Goal: Task Accomplishment & Management: Use online tool/utility

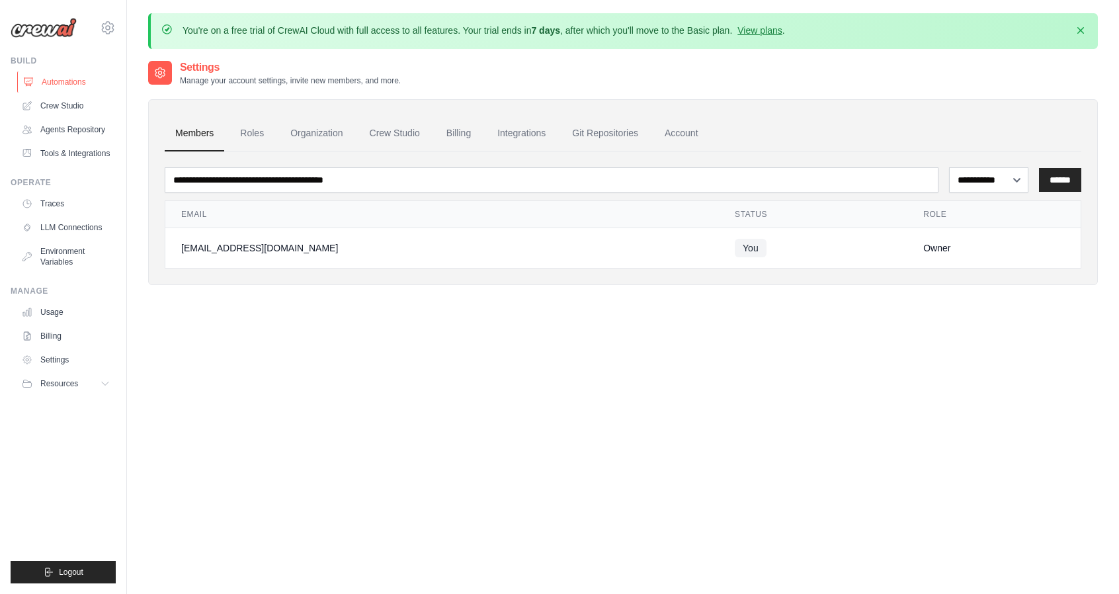
click at [53, 81] on link "Automations" at bounding box center [67, 81] width 100 height 21
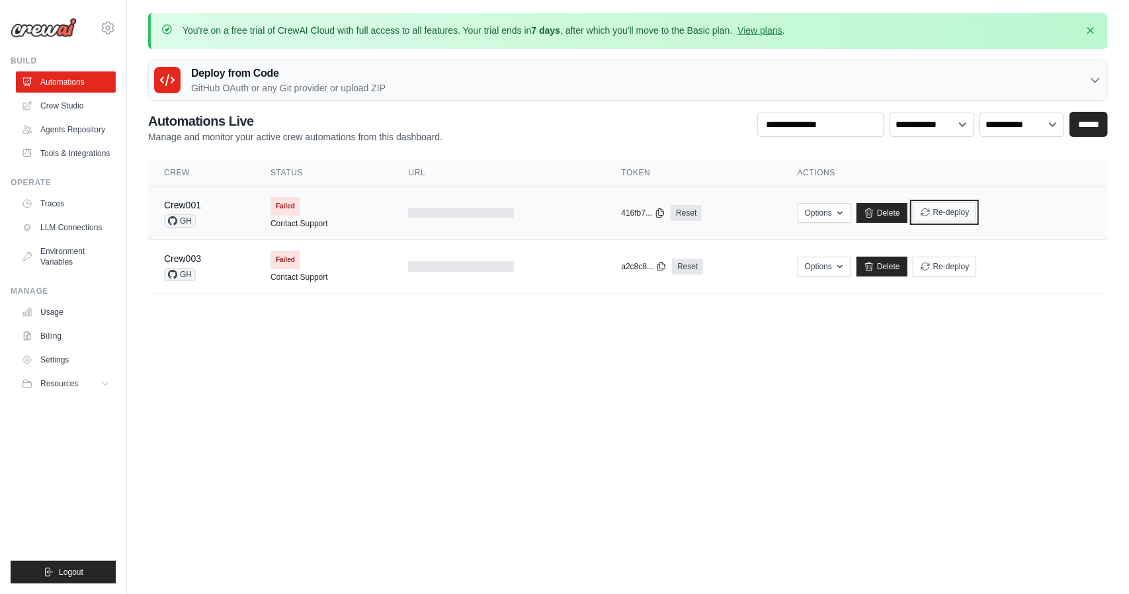
click at [966, 213] on button "Re-deploy" at bounding box center [945, 212] width 64 height 20
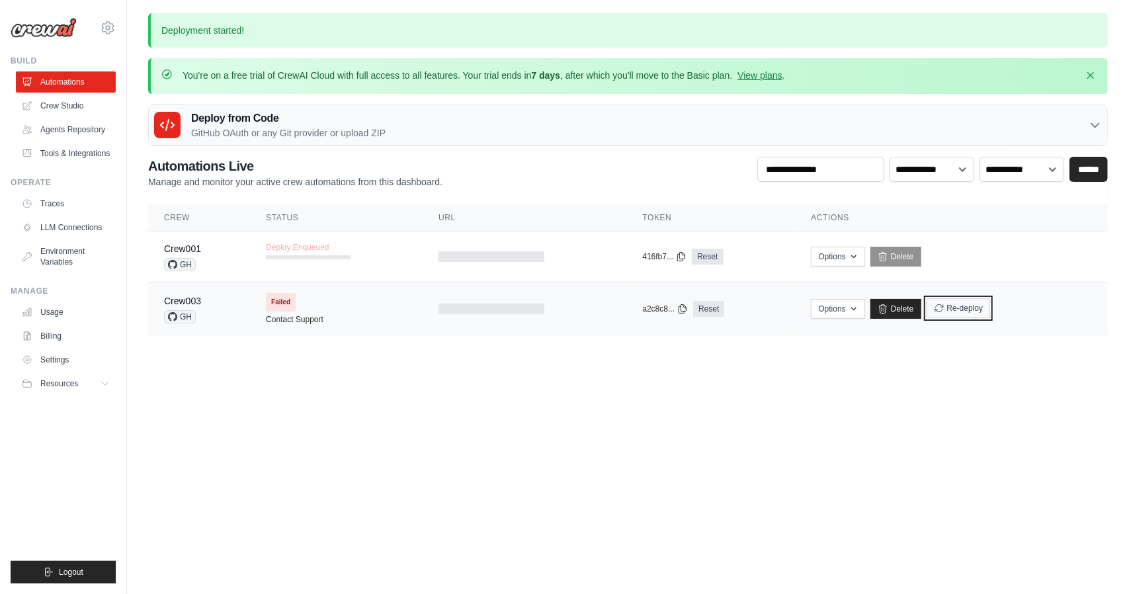
click at [962, 314] on button "Re-deploy" at bounding box center [959, 308] width 64 height 20
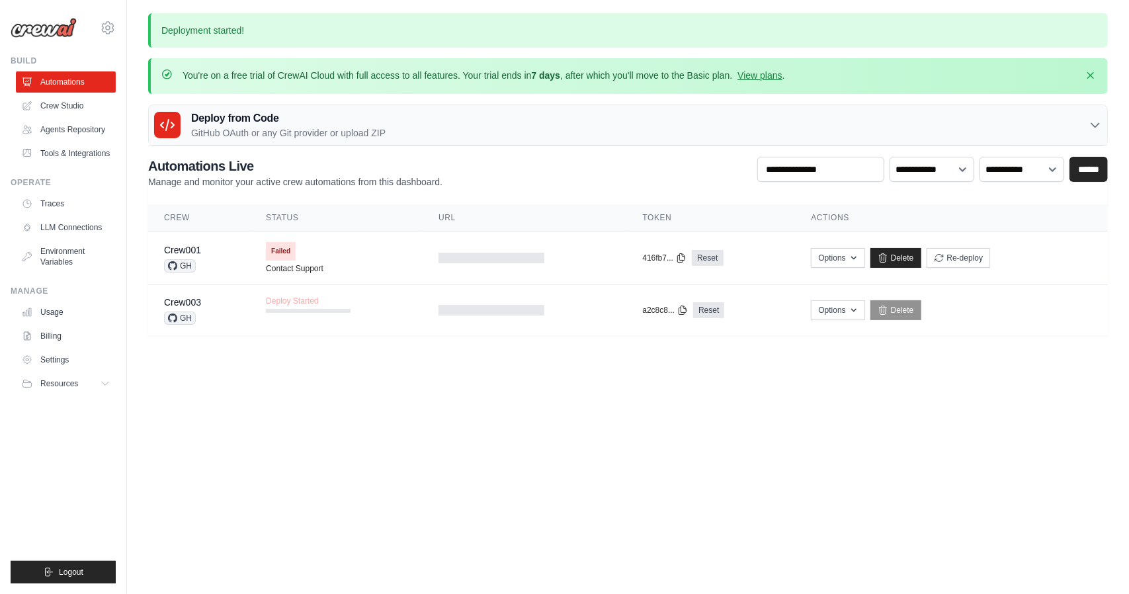
click at [679, 431] on body "lwjen17@gmail.com Settings Build Automations" at bounding box center [564, 297] width 1129 height 594
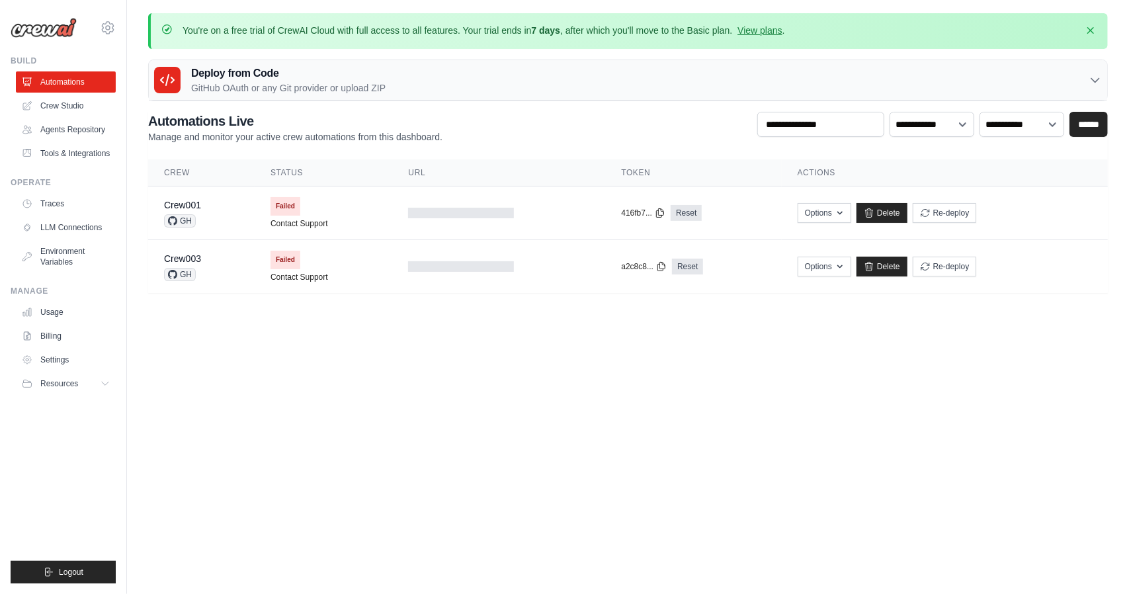
click at [316, 81] on p "GitHub OAuth or any Git provider or upload ZIP" at bounding box center [288, 87] width 194 height 13
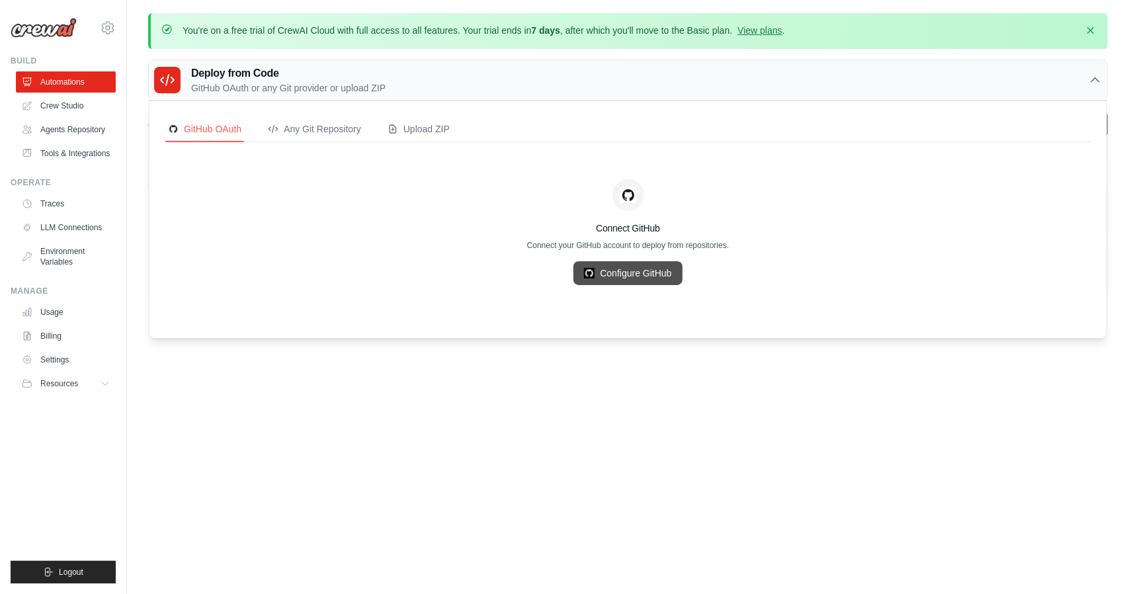
click at [632, 276] on link "Configure GitHub" at bounding box center [628, 273] width 108 height 24
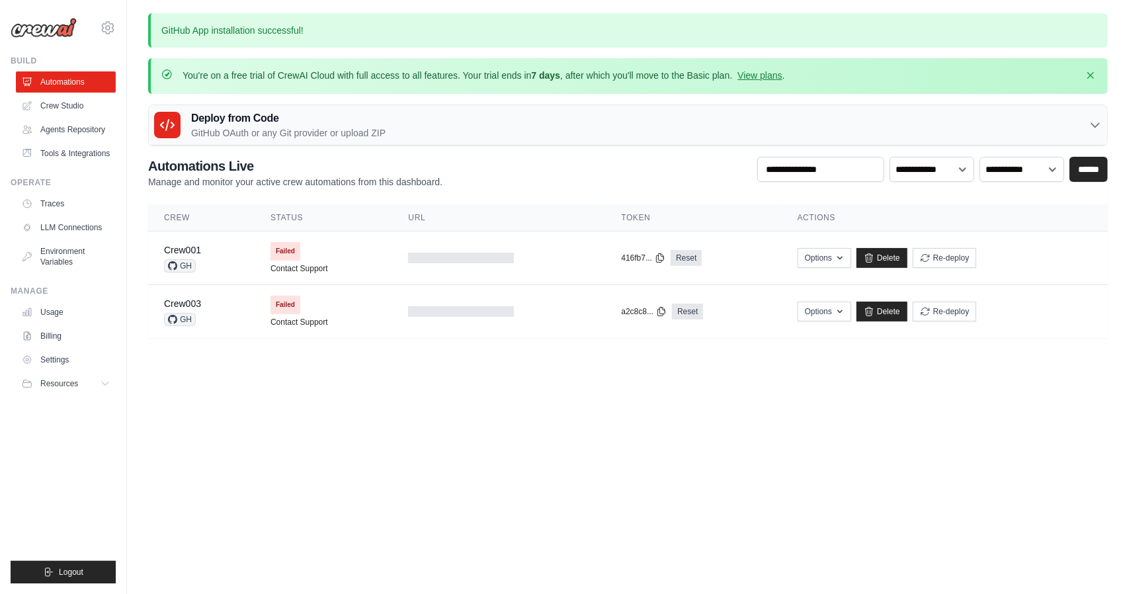
click at [445, 115] on div "Deploy from Code GitHub OAuth or any Git provider or upload ZIP" at bounding box center [628, 125] width 959 height 40
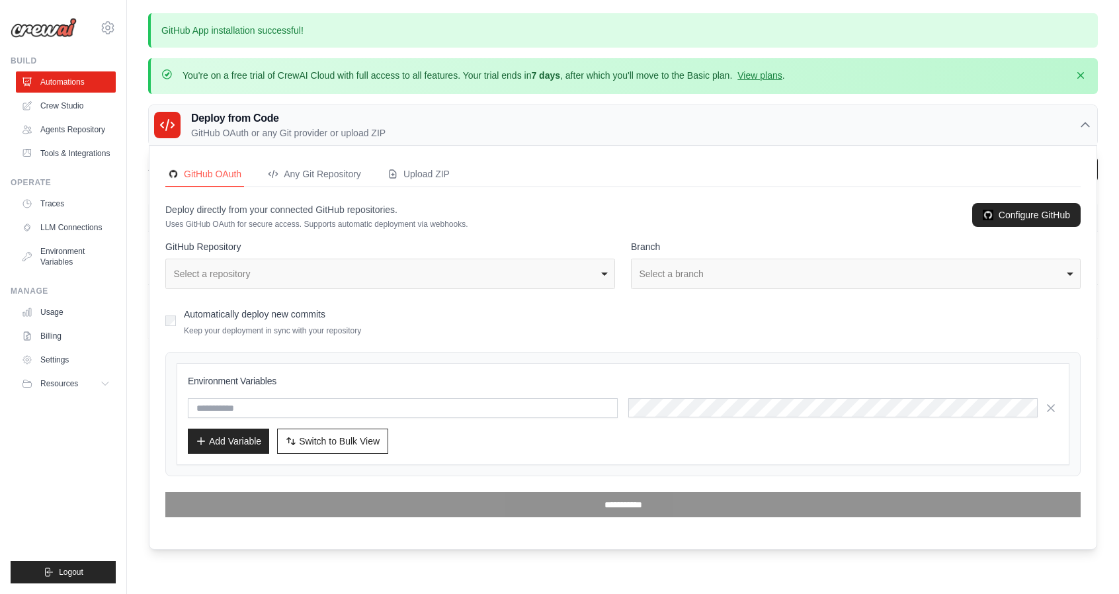
click at [495, 278] on div "**********" at bounding box center [390, 274] width 450 height 30
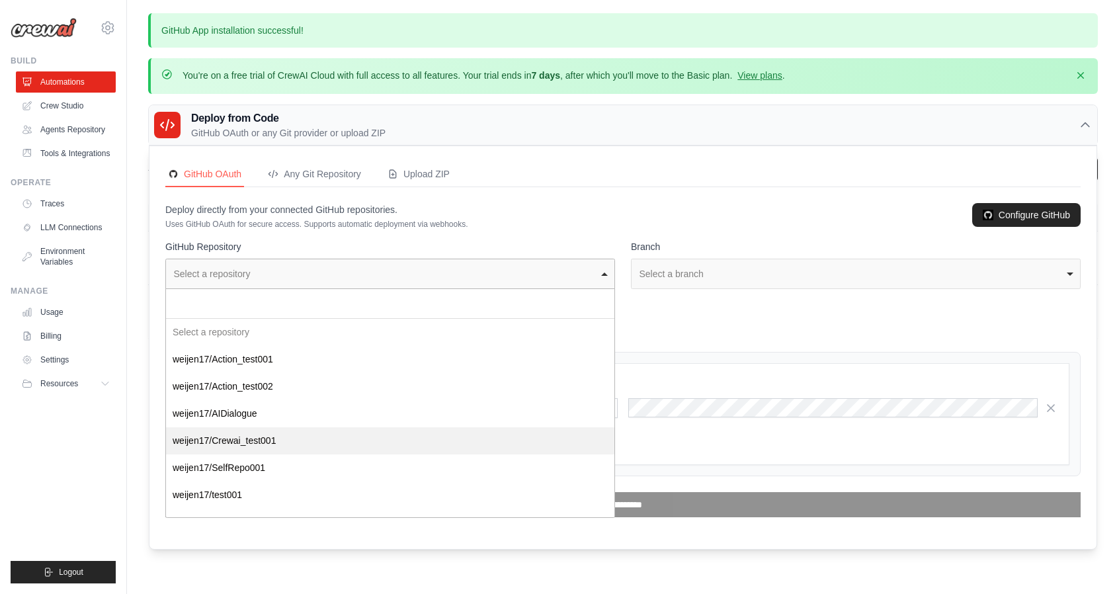
select select "**********"
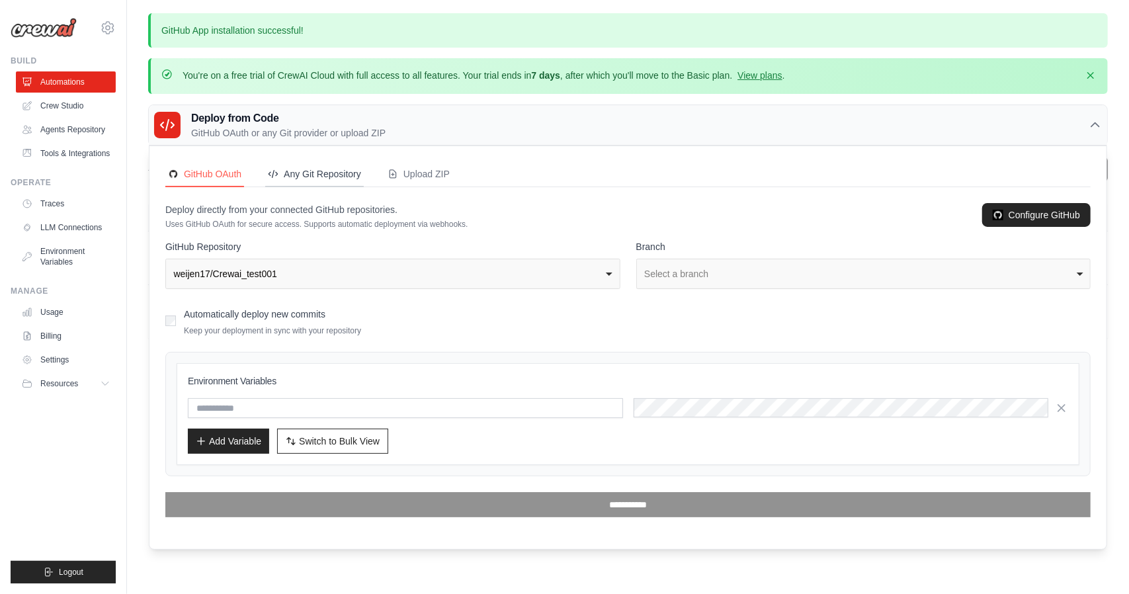
click at [331, 171] on div "Any Git Repository" at bounding box center [314, 173] width 93 height 13
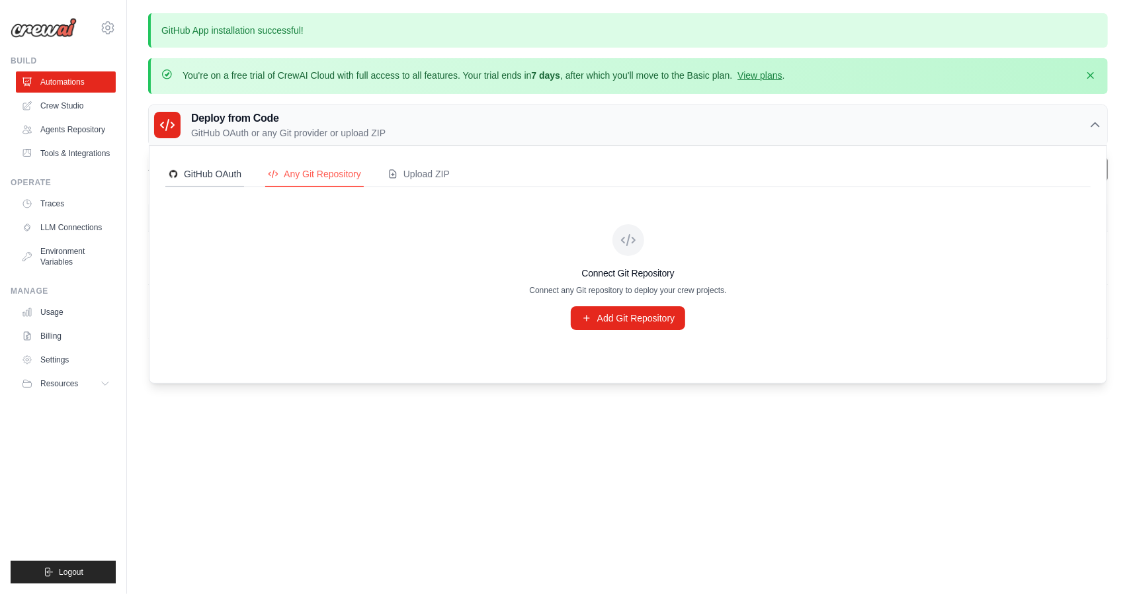
click at [211, 165] on button "GitHub OAuth" at bounding box center [204, 174] width 79 height 25
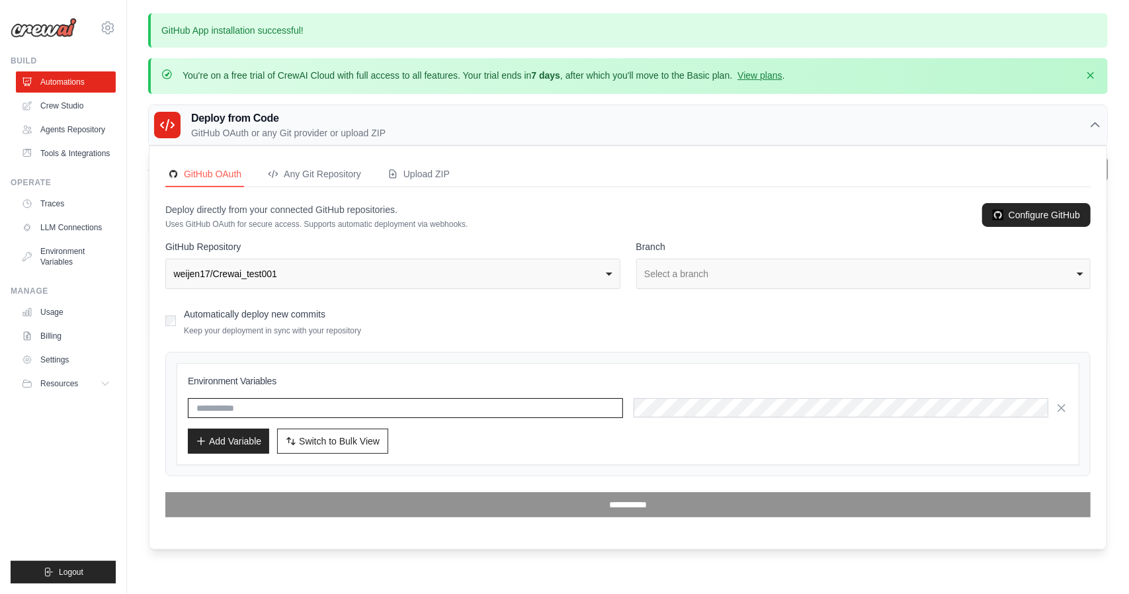
click at [309, 406] on input "text" at bounding box center [405, 408] width 435 height 20
click at [486, 404] on input "text" at bounding box center [405, 408] width 435 height 20
click at [663, 267] on div "Select a branch" at bounding box center [859, 274] width 431 height 14
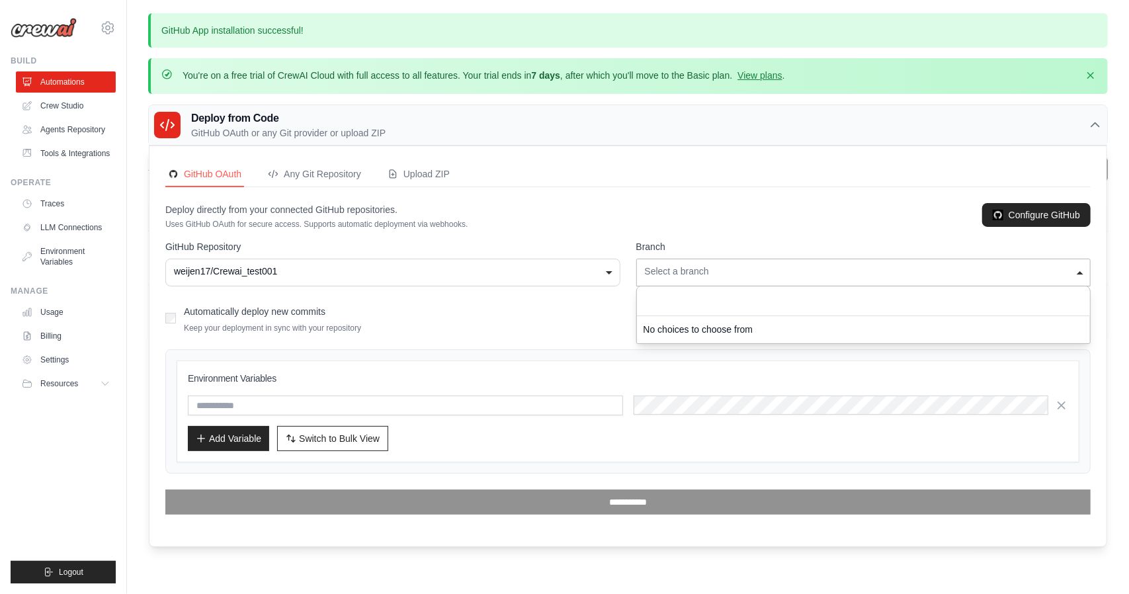
click at [667, 267] on div "Select a branch" at bounding box center [864, 272] width 438 height 14
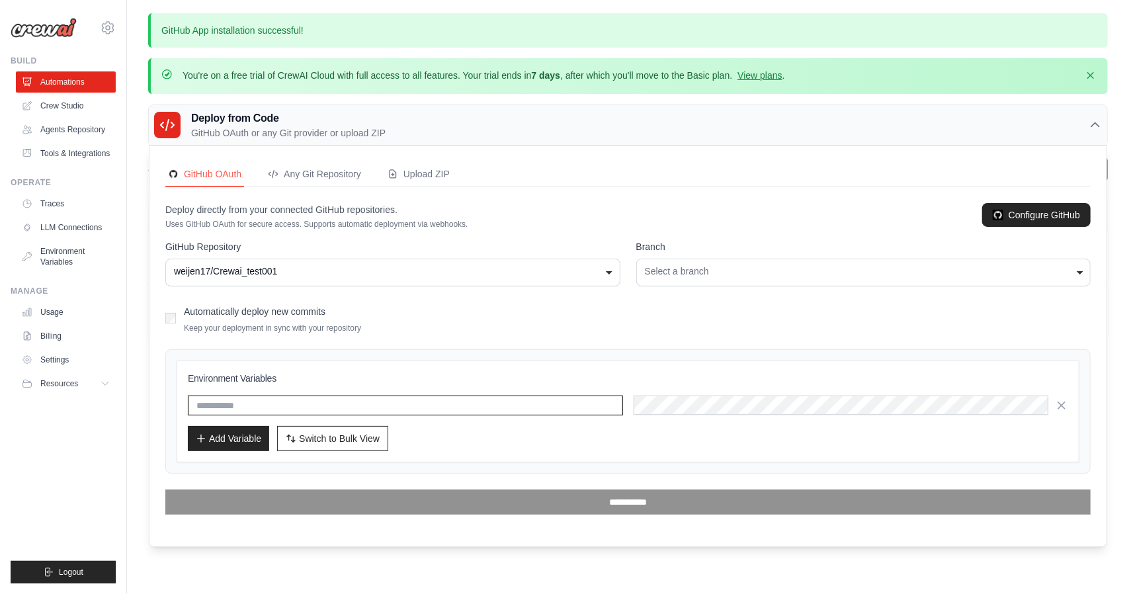
click at [310, 400] on input "text" at bounding box center [405, 406] width 435 height 20
paste input "*****"
type input "*****"
click at [239, 436] on button "Add Variable" at bounding box center [228, 437] width 81 height 25
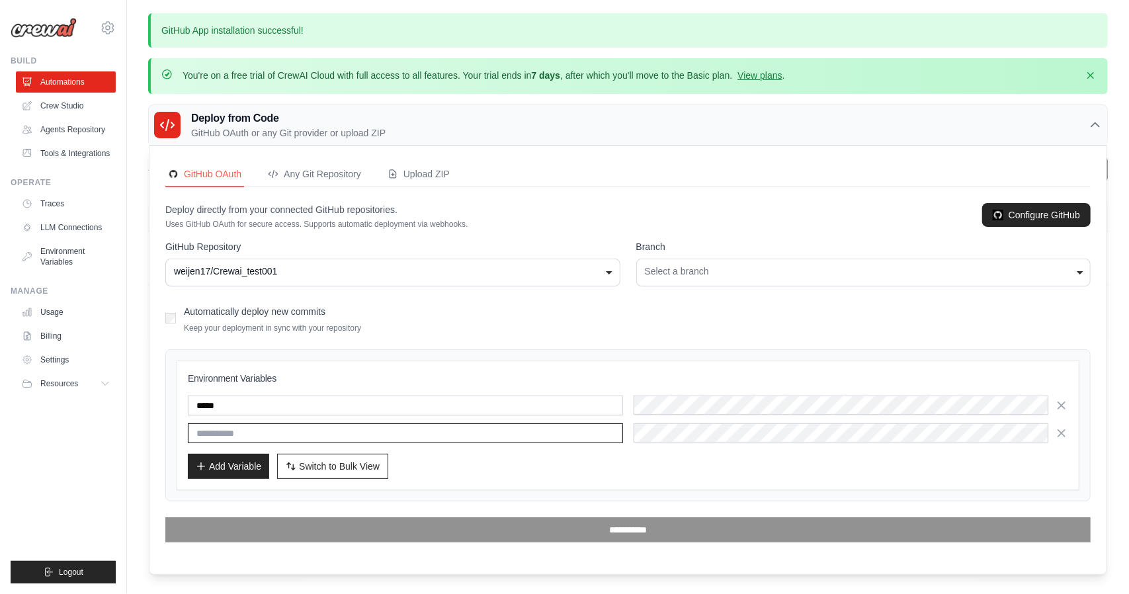
click at [319, 439] on input "text" at bounding box center [405, 433] width 435 height 20
paste input "**********"
type input "**********"
click at [685, 420] on div "**********" at bounding box center [628, 420] width 880 height 48
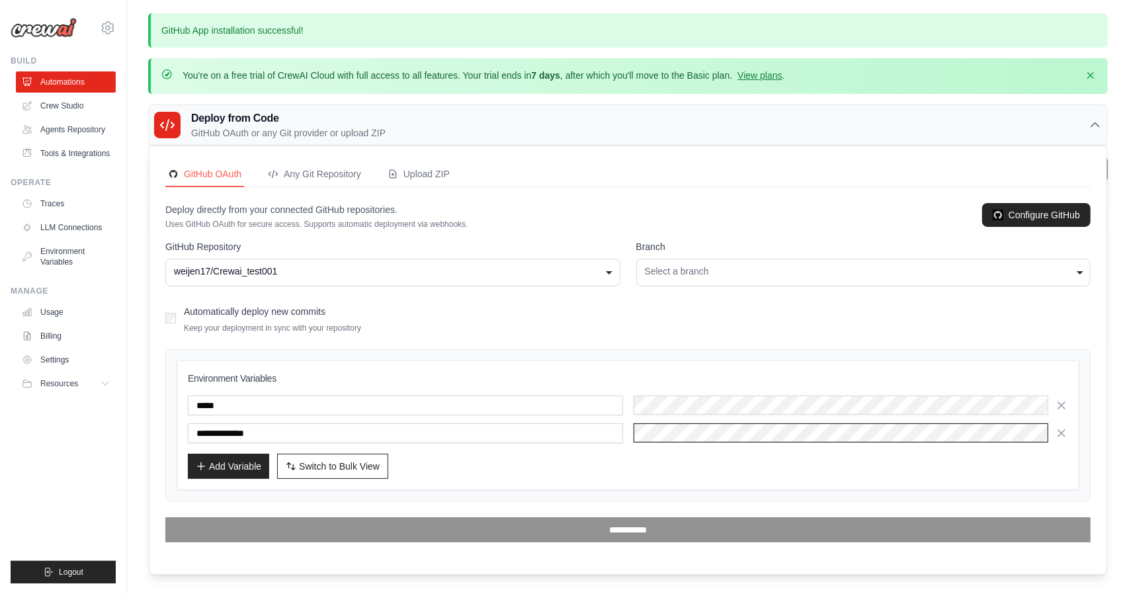
scroll to position [0, 437]
click at [434, 479] on div "**********" at bounding box center [628, 426] width 903 height 130
drag, startPoint x: 1105, startPoint y: 162, endPoint x: 1107, endPoint y: 220, distance: 58.2
click at [1107, 220] on div "GitHub App installation successful! You're on a free trial of CrewAI Cloud with…" at bounding box center [628, 175] width 1002 height 325
click at [754, 189] on div "GitHub OAuth Any Git Repository Upload ZIP Deploy directly from your connected …" at bounding box center [627, 352] width 925 height 380
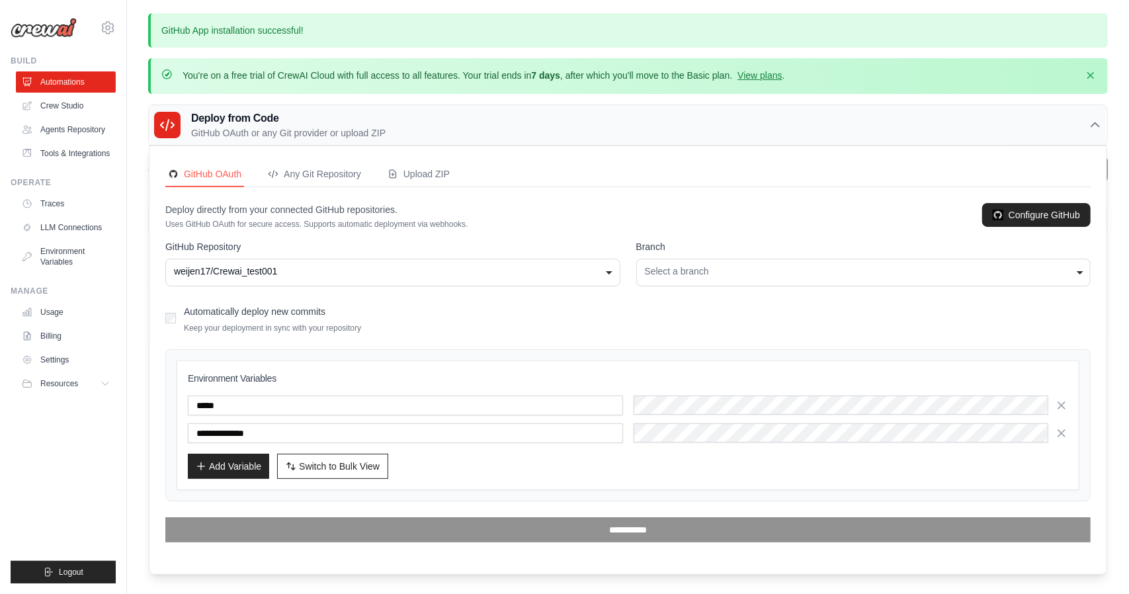
click at [724, 286] on form "**********" at bounding box center [627, 391] width 925 height 302
click at [724, 273] on div "Select a branch" at bounding box center [864, 272] width 438 height 14
click at [711, 325] on div "No choices to choose from" at bounding box center [864, 329] width 454 height 27
click at [716, 306] on input "Select a branch" at bounding box center [864, 301] width 454 height 30
drag, startPoint x: 717, startPoint y: 296, endPoint x: 728, endPoint y: 236, distance: 61.2
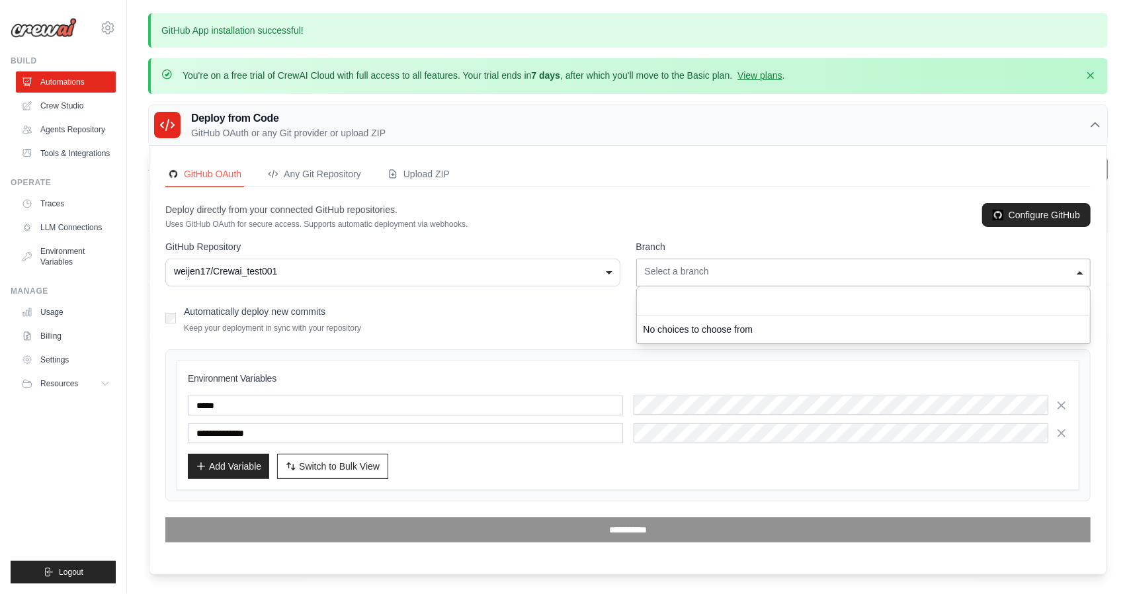
click at [718, 296] on input "Select a branch" at bounding box center [864, 301] width 454 height 30
click at [731, 216] on div "Deploy directly from your connected GitHub repositories. Uses GitHub OAuth for …" at bounding box center [627, 216] width 925 height 26
click at [327, 271] on div "weijen17/Crewai_test001" at bounding box center [393, 272] width 438 height 14
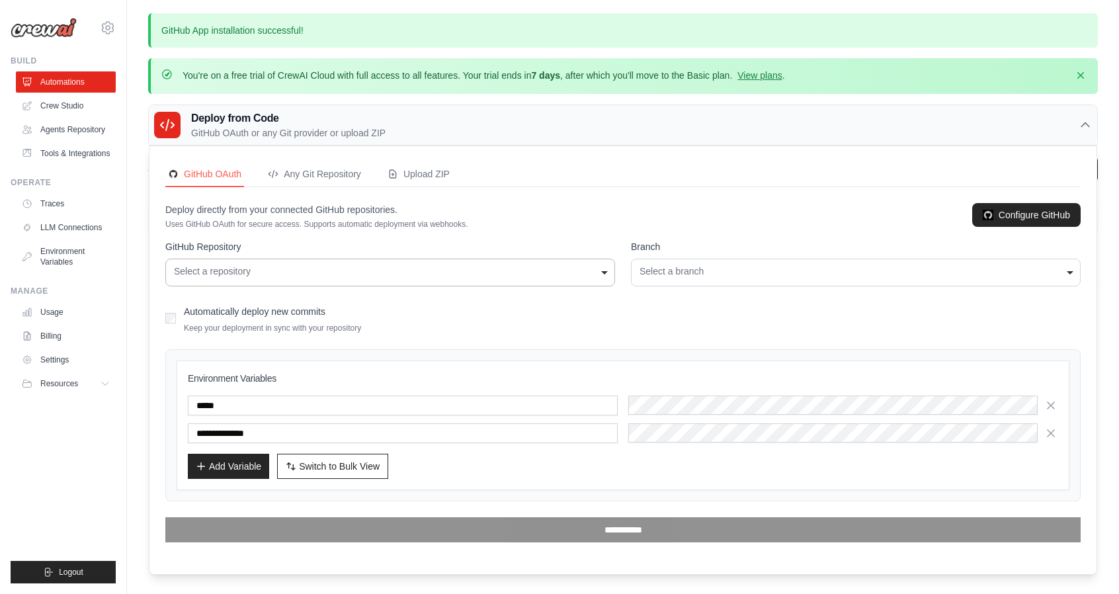
click at [441, 259] on div "**********" at bounding box center [390, 273] width 450 height 28
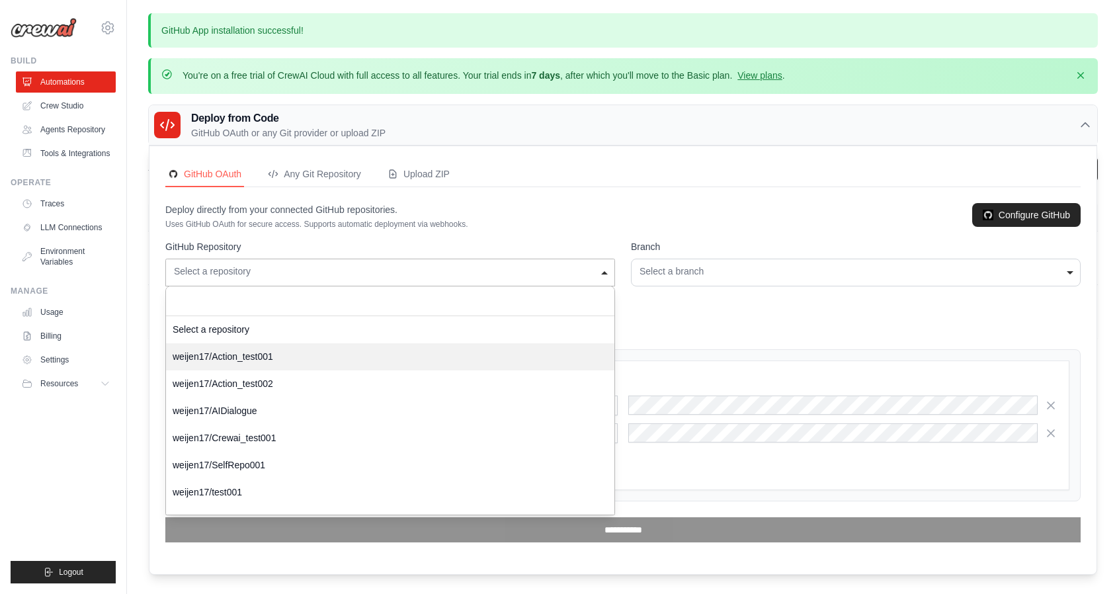
select select "**********"
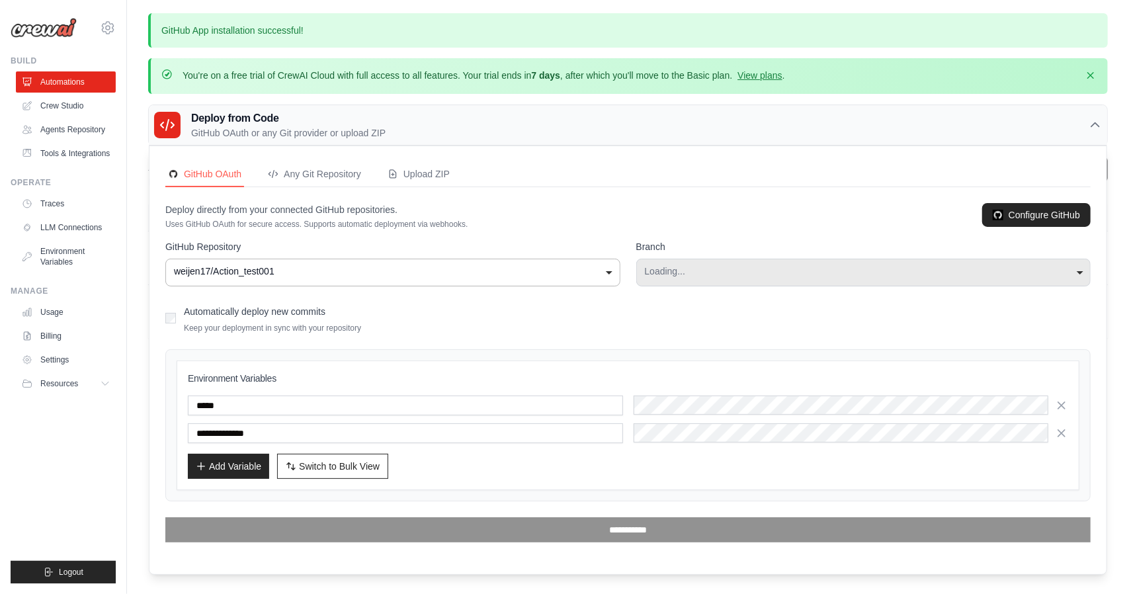
select select "****"
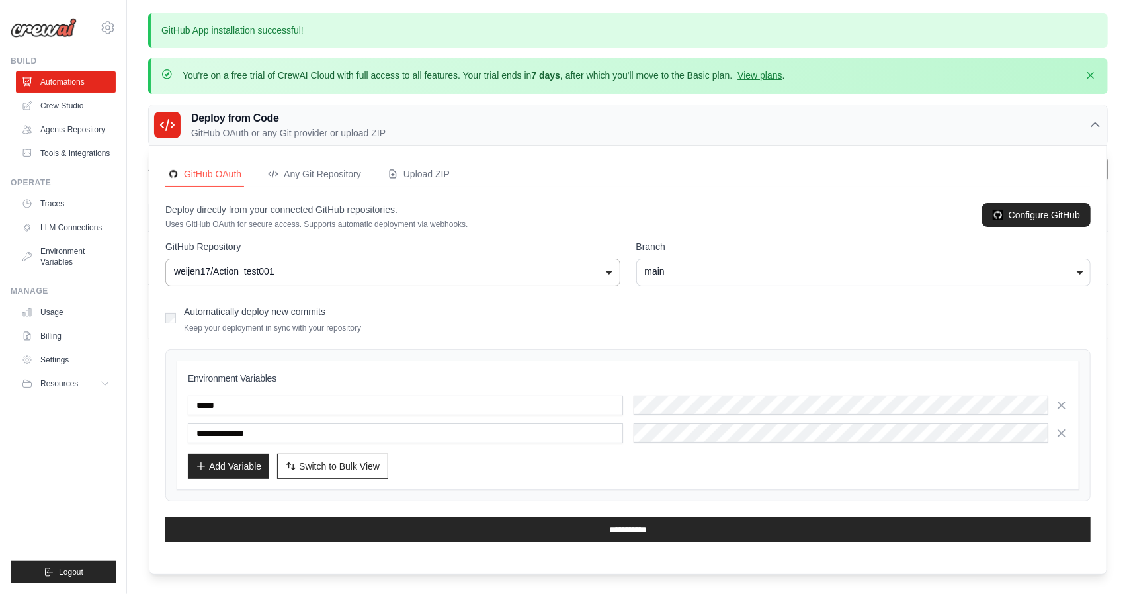
click at [724, 266] on div "main" at bounding box center [864, 272] width 438 height 14
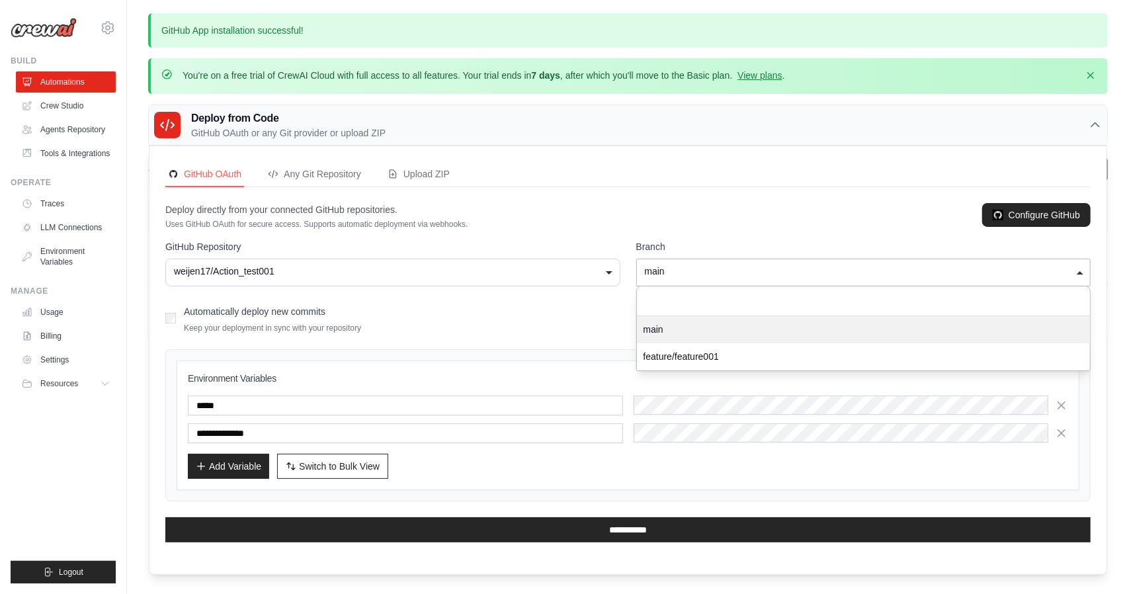
click at [724, 266] on div "main" at bounding box center [864, 272] width 438 height 14
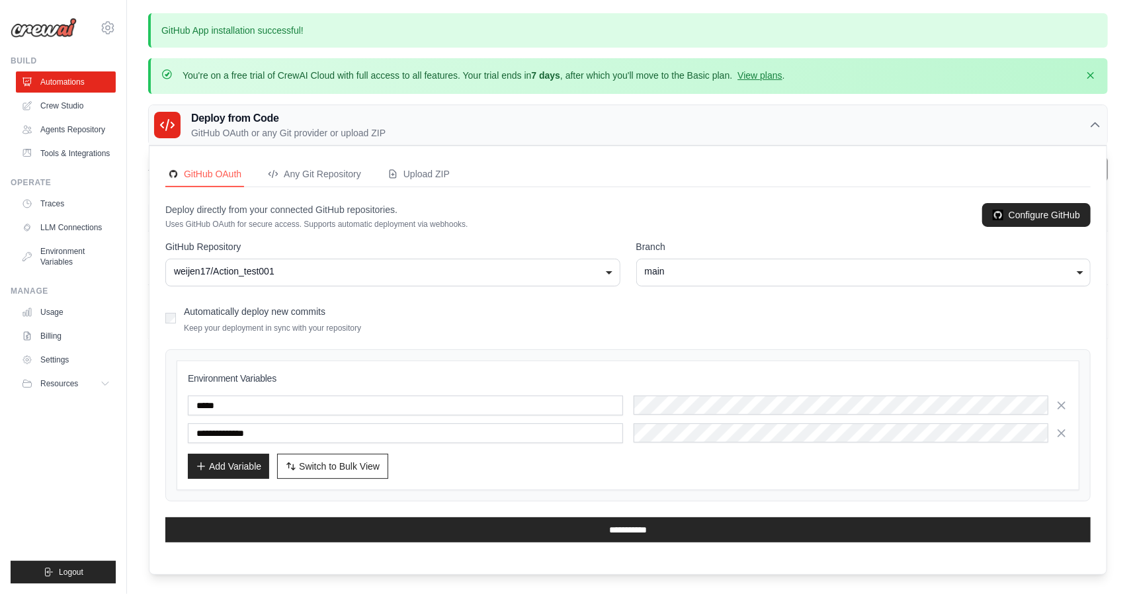
click at [414, 268] on div "weijen17/Action_test001" at bounding box center [393, 272] width 438 height 14
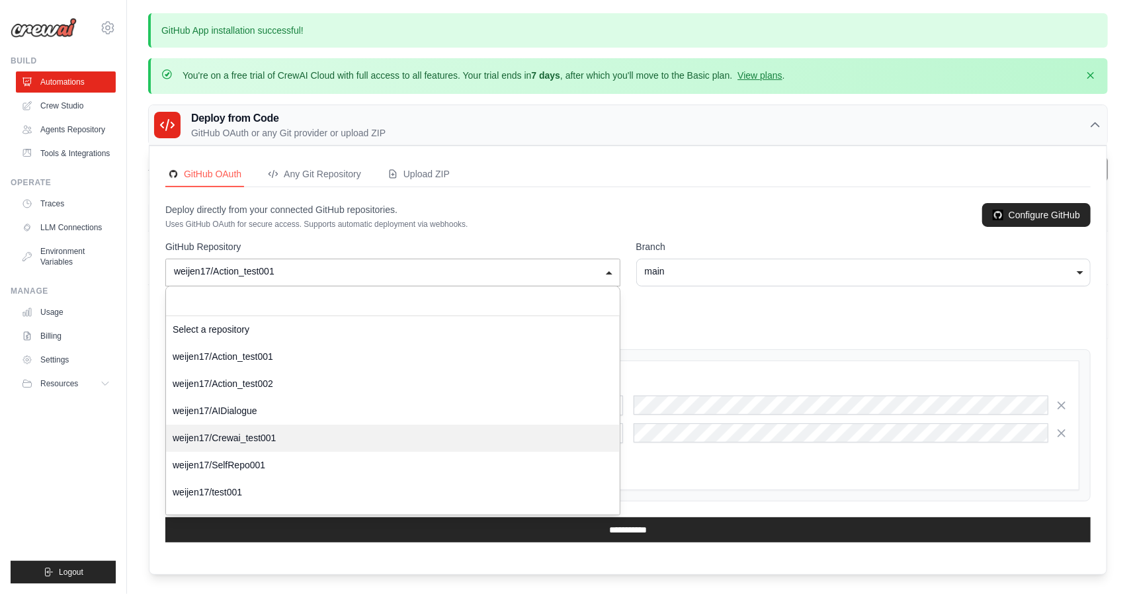
select select "**********"
select select
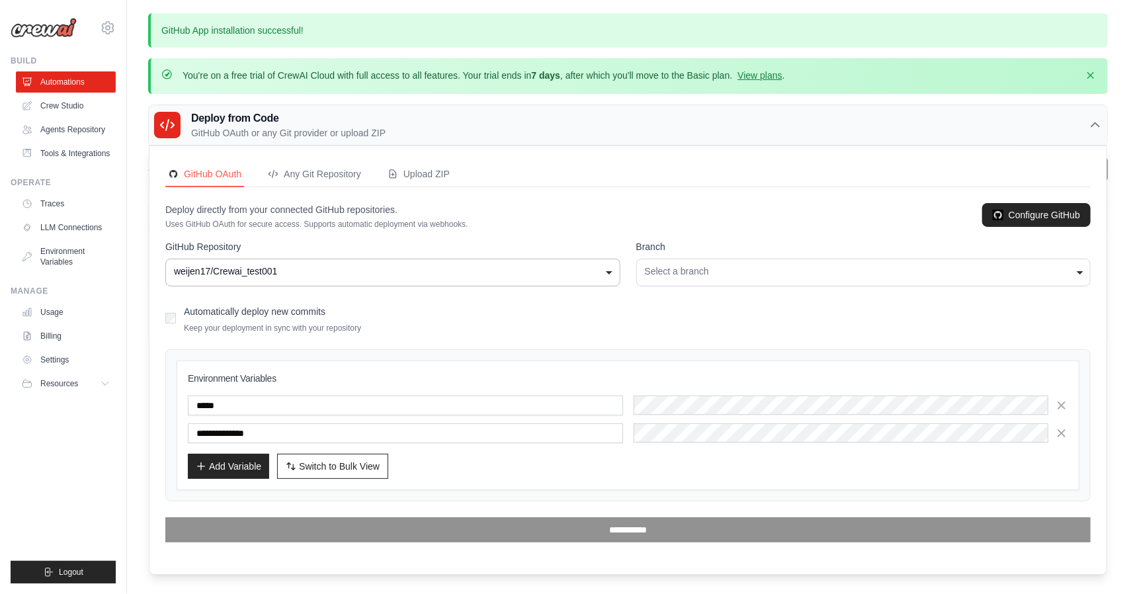
click at [746, 271] on div "Select a branch" at bounding box center [864, 272] width 438 height 14
click at [736, 306] on input "Select a branch" at bounding box center [864, 301] width 454 height 30
click at [737, 325] on div "No choices to choose from" at bounding box center [864, 329] width 454 height 27
click at [735, 322] on div "No choices to choose from" at bounding box center [864, 329] width 454 height 27
click at [736, 302] on input "Select a branch" at bounding box center [864, 301] width 454 height 30
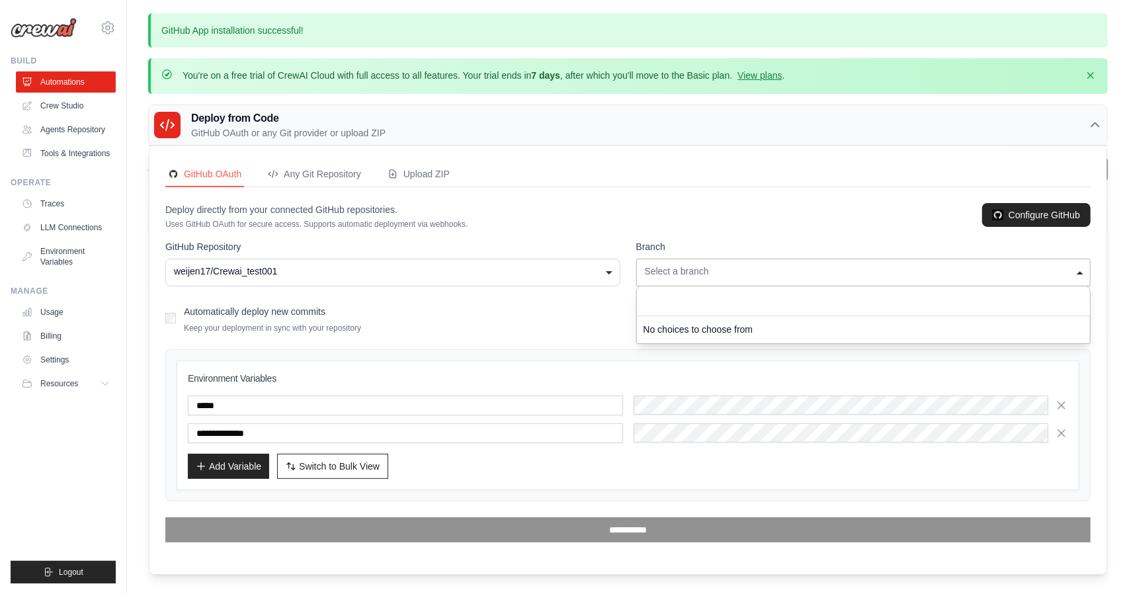
click at [732, 214] on div "Deploy directly from your connected GitHub repositories. Uses GitHub OAuth for …" at bounding box center [627, 216] width 925 height 26
click at [701, 271] on div "Select a branch" at bounding box center [864, 272] width 438 height 14
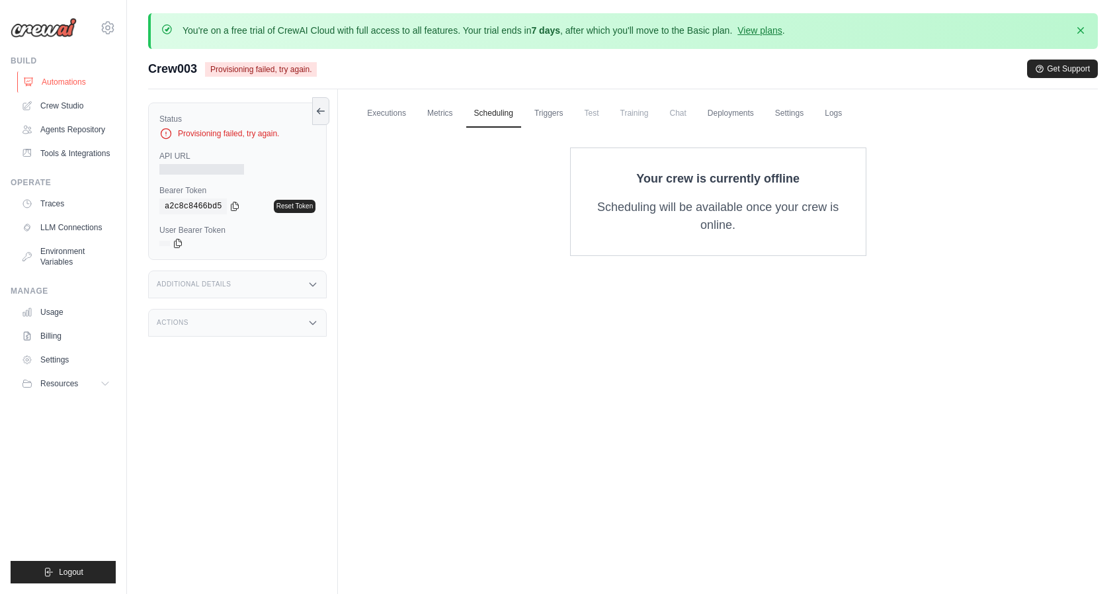
click at [52, 81] on link "Automations" at bounding box center [67, 81] width 100 height 21
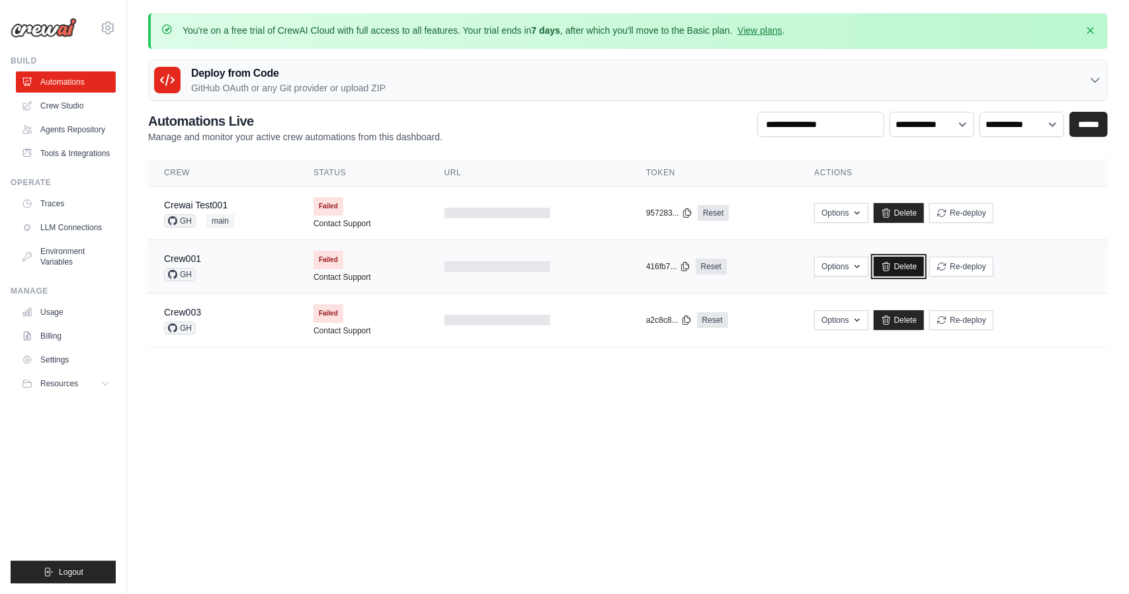
click at [905, 263] on link "Delete" at bounding box center [899, 267] width 51 height 20
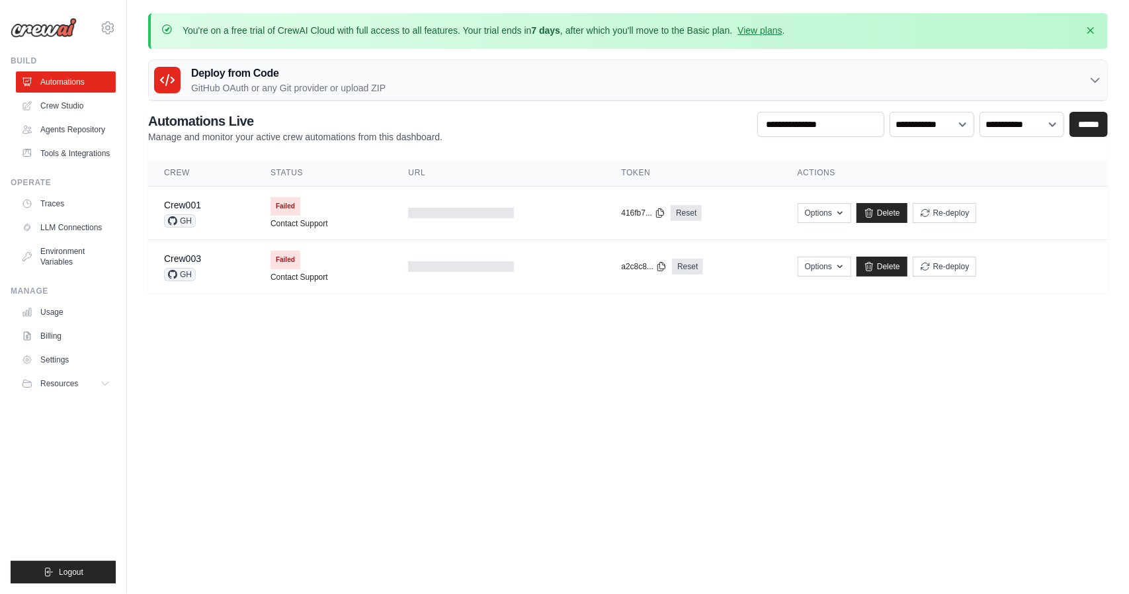
click at [297, 84] on p "GitHub OAuth or any Git provider or upload ZIP" at bounding box center [288, 87] width 194 height 13
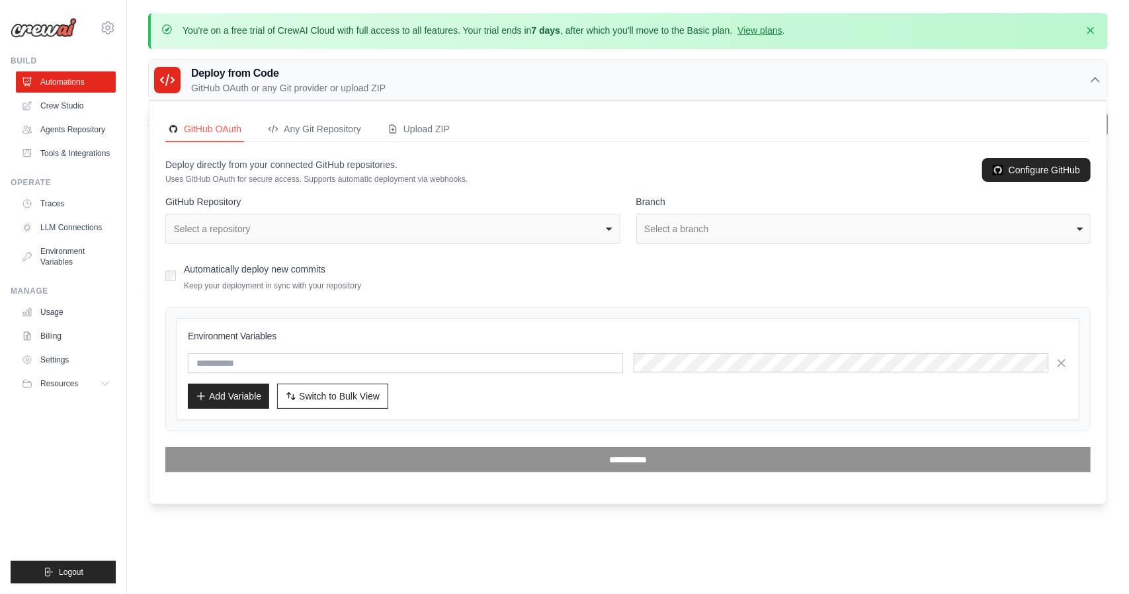
click at [266, 227] on div "Select a repository" at bounding box center [389, 229] width 431 height 14
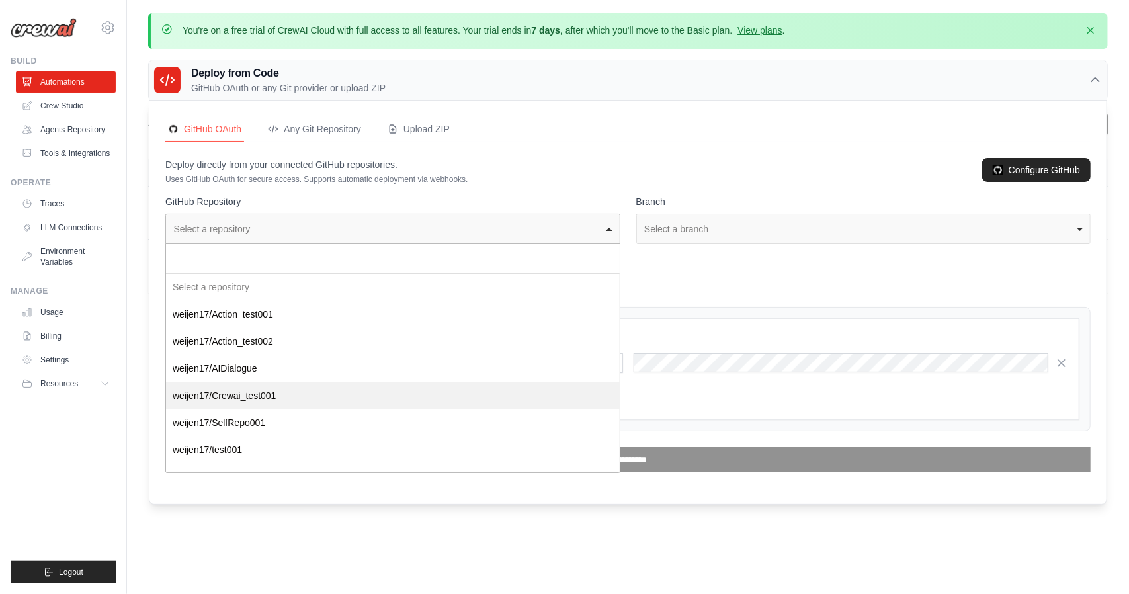
select select "**********"
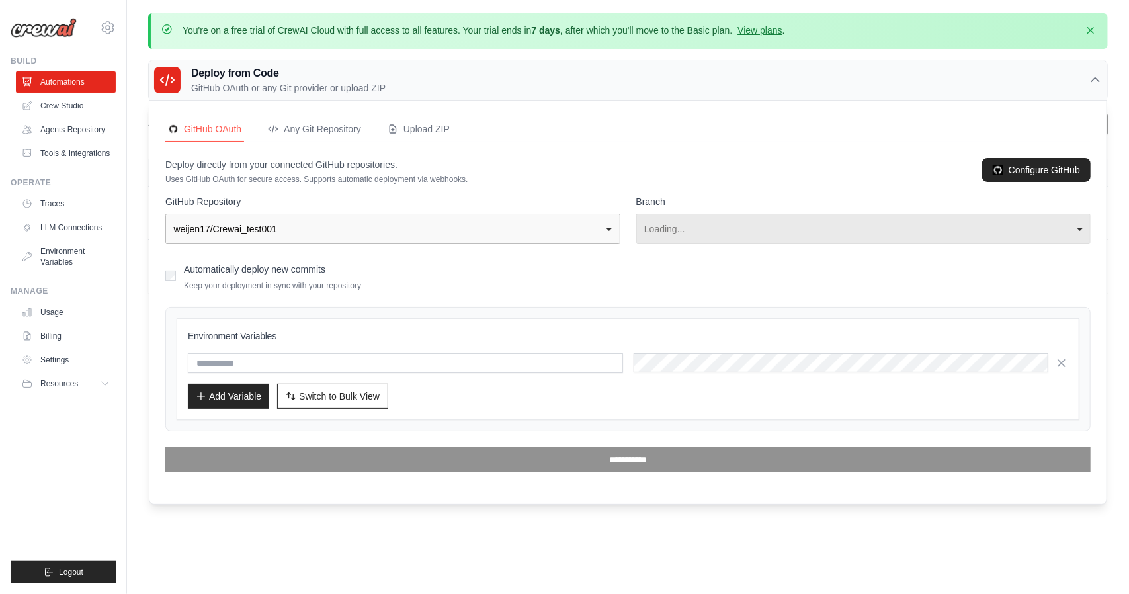
select select "****"
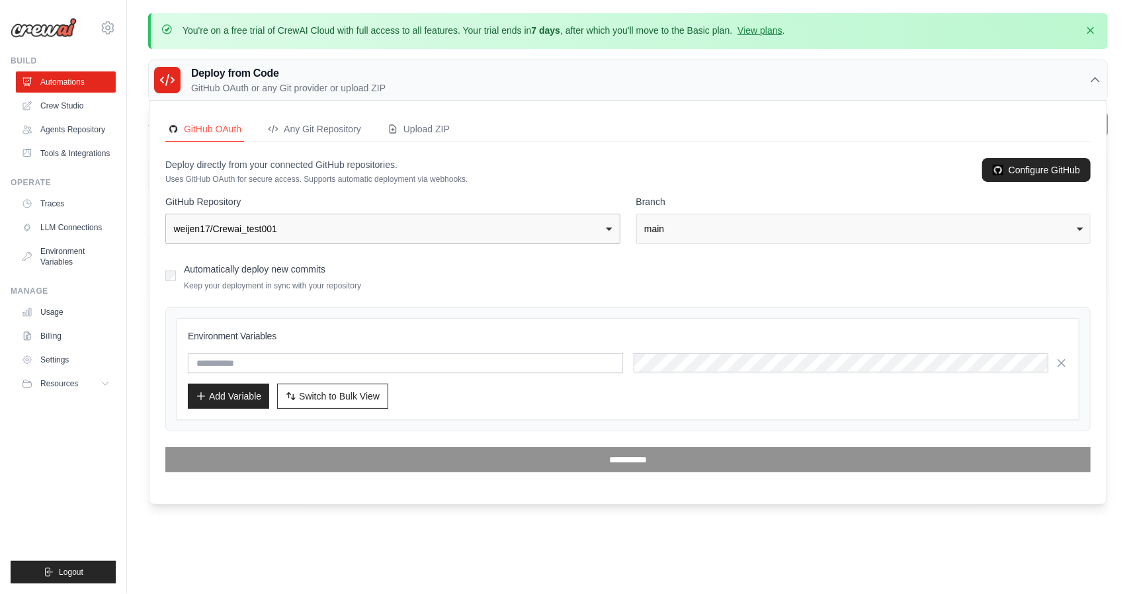
click at [779, 226] on div "main" at bounding box center [859, 229] width 431 height 14
click at [741, 153] on div "GitHub OAuth Any Git Repository Upload ZIP Deploy directly from your connected …" at bounding box center [627, 294] width 925 height 355
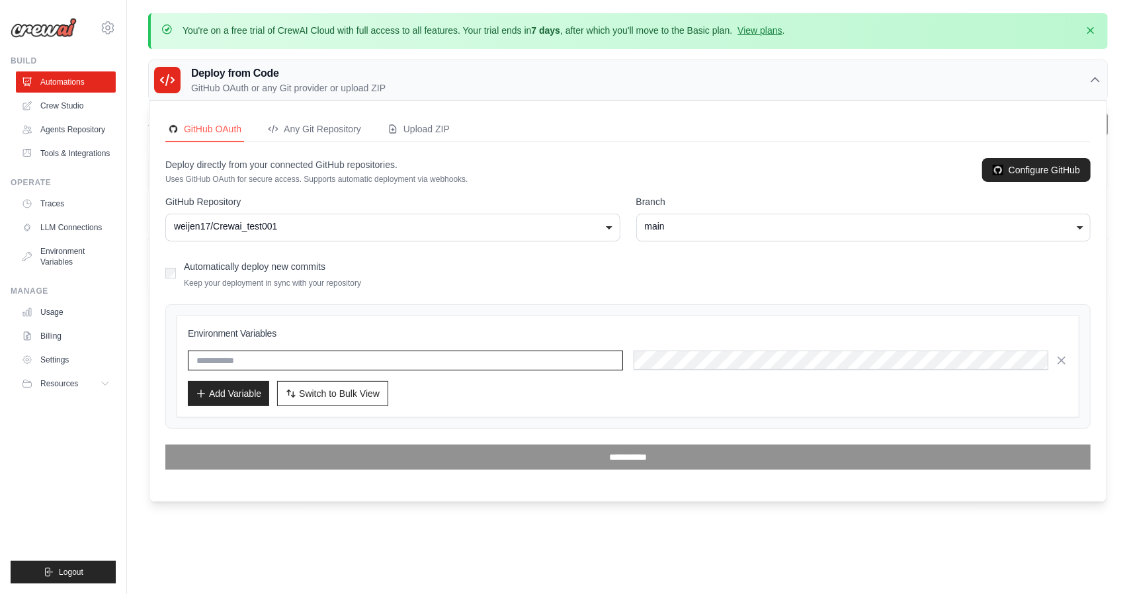
click at [287, 355] on input "text" at bounding box center [405, 361] width 435 height 20
click at [458, 357] on input "text" at bounding box center [405, 361] width 435 height 20
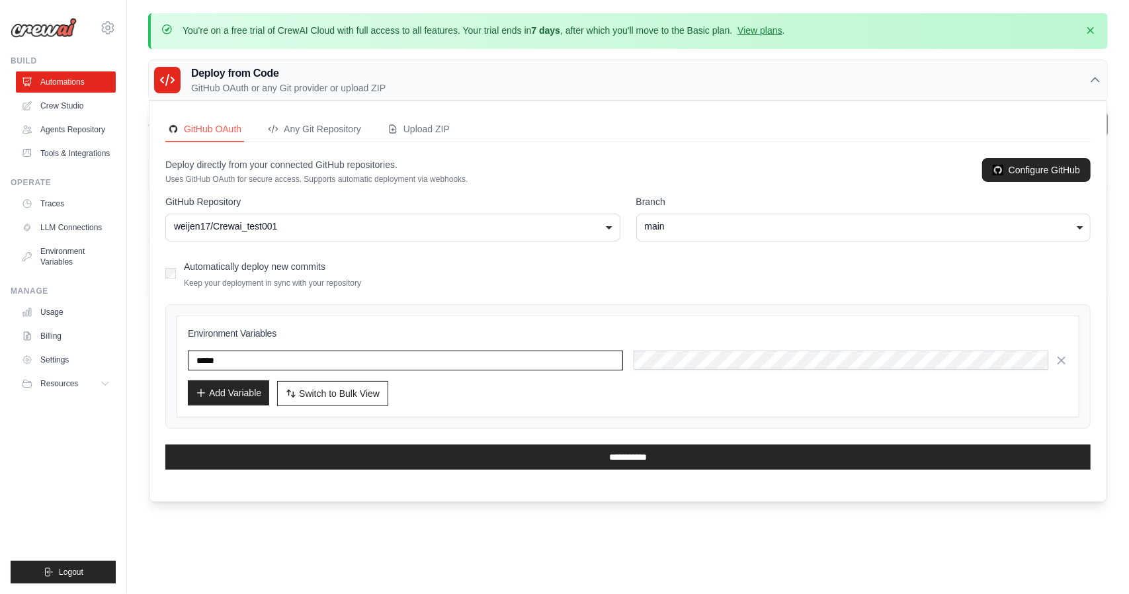
type input "*****"
click at [223, 392] on button "Add Variable" at bounding box center [228, 392] width 81 height 25
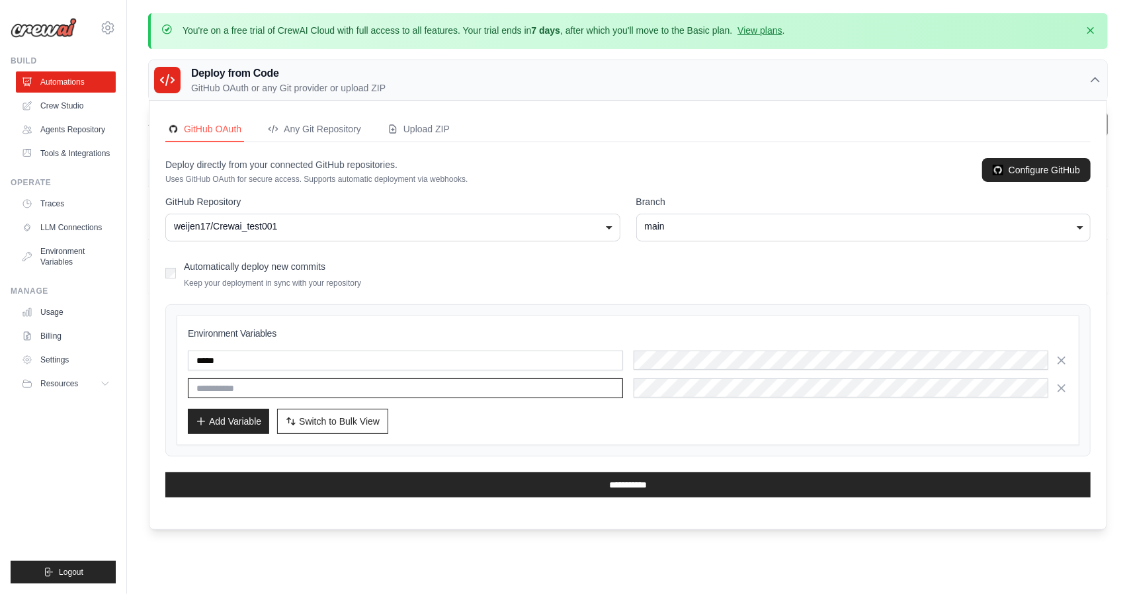
paste input "**********"
type input "**********"
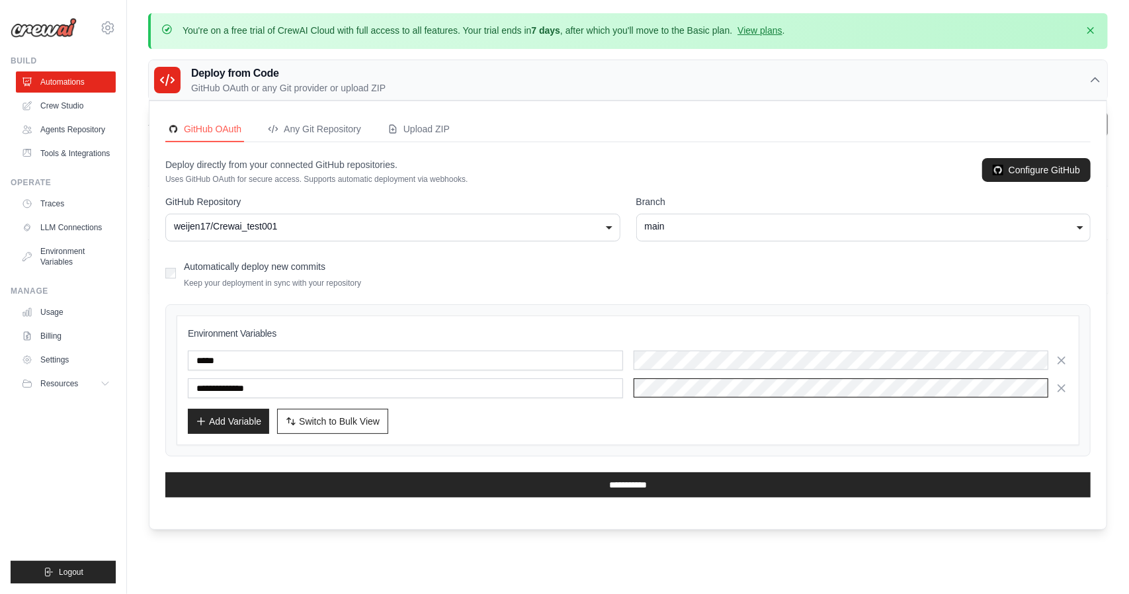
scroll to position [0, 437]
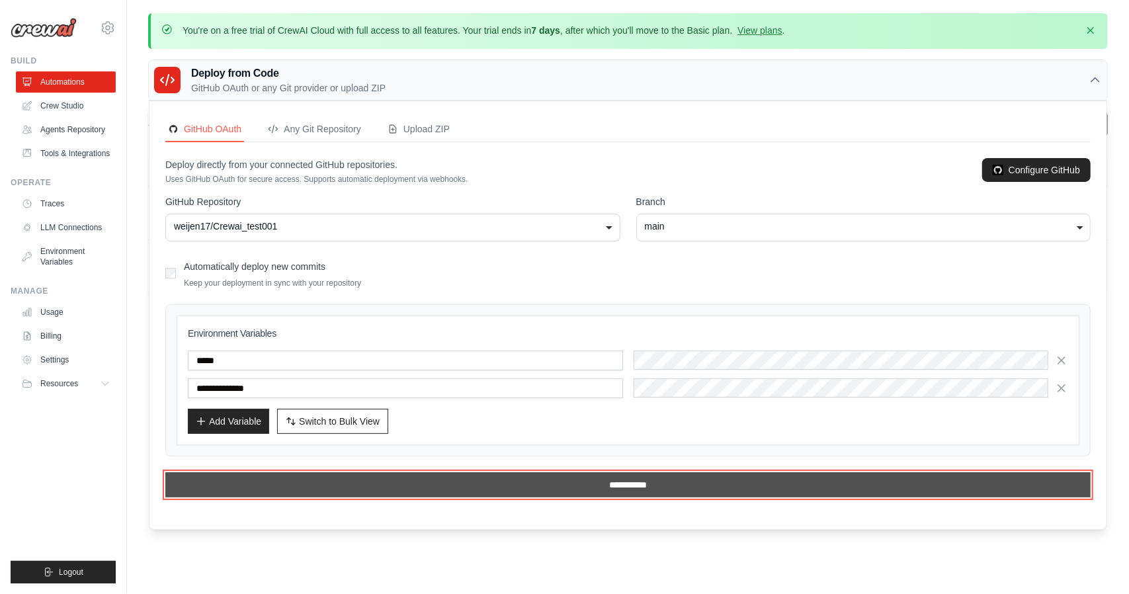
click at [580, 490] on input "**********" at bounding box center [627, 484] width 925 height 25
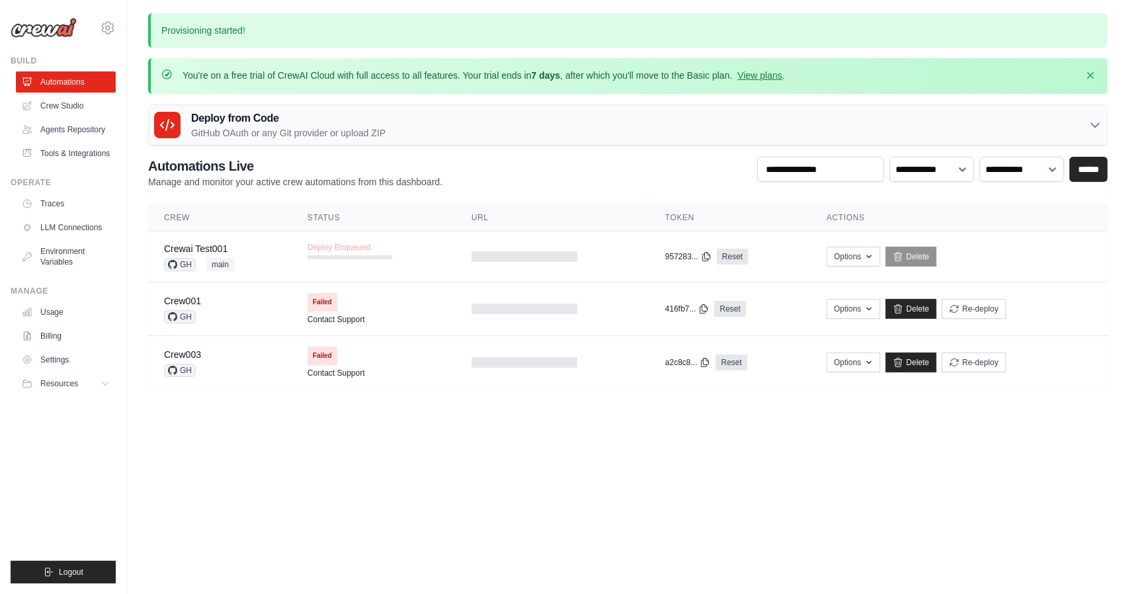
click at [396, 132] on div "Deploy from Code GitHub OAuth or any Git provider or upload ZIP" at bounding box center [628, 125] width 959 height 40
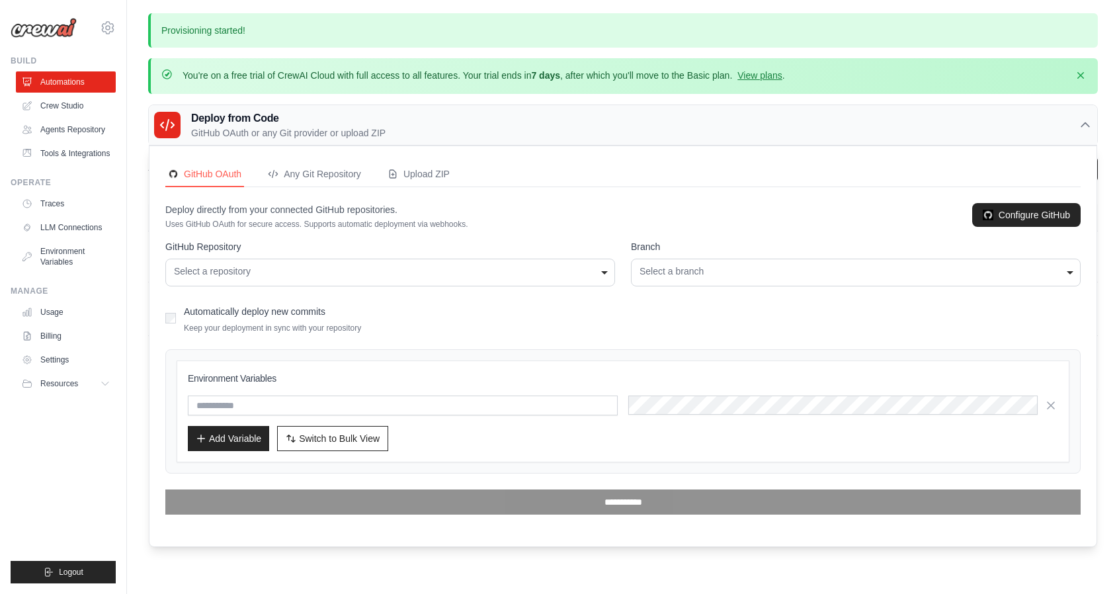
click at [396, 128] on div "Deploy from Code GitHub OAuth or any Git provider or upload ZIP" at bounding box center [623, 125] width 949 height 40
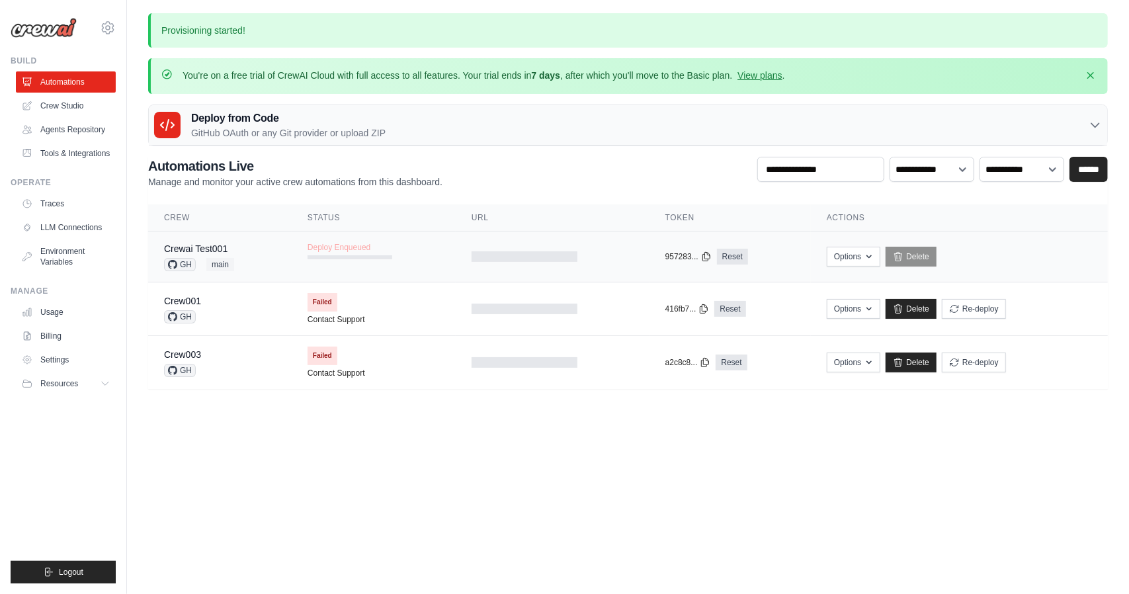
click at [413, 263] on td "Deploy Enqueued" at bounding box center [374, 251] width 164 height 38
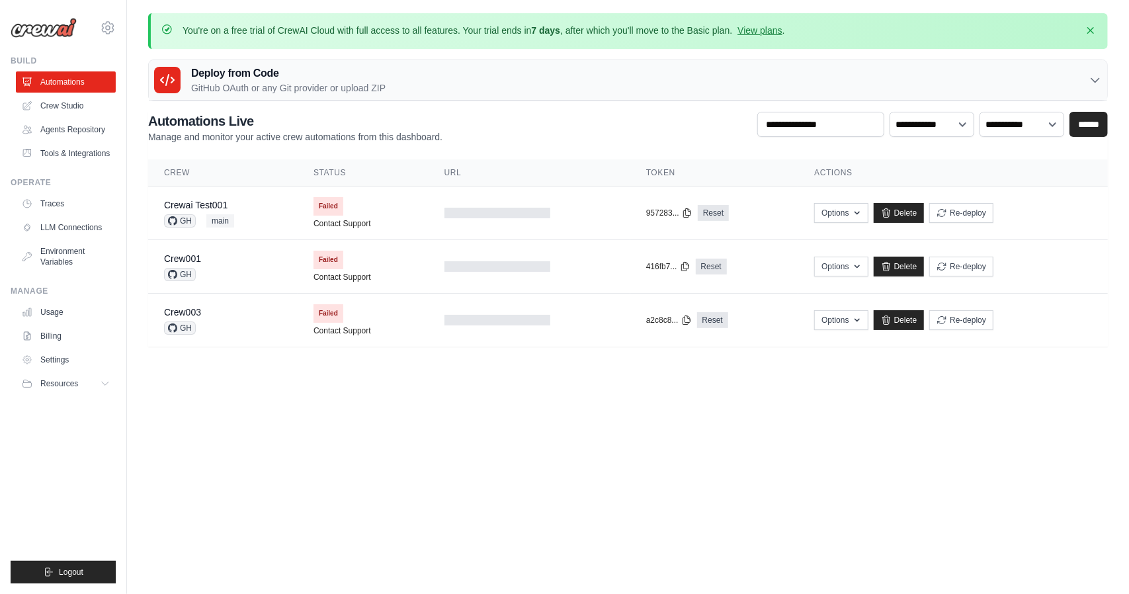
click at [450, 75] on div "Deploy from Code GitHub OAuth or any Git provider or upload ZIP" at bounding box center [628, 80] width 959 height 40
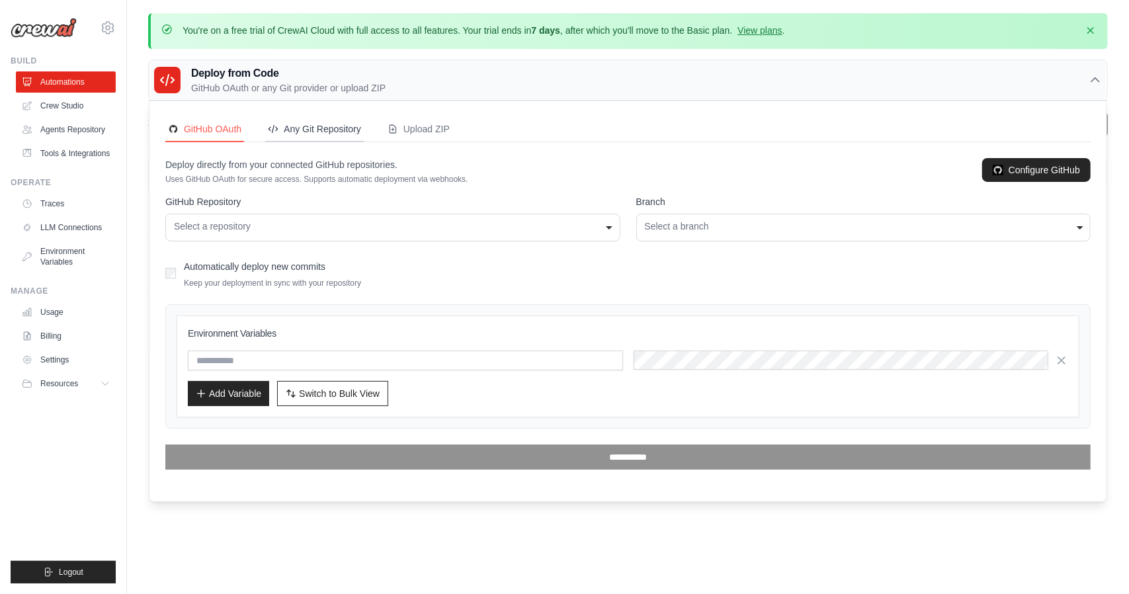
click at [320, 126] on div "Any Git Repository" at bounding box center [314, 128] width 93 height 13
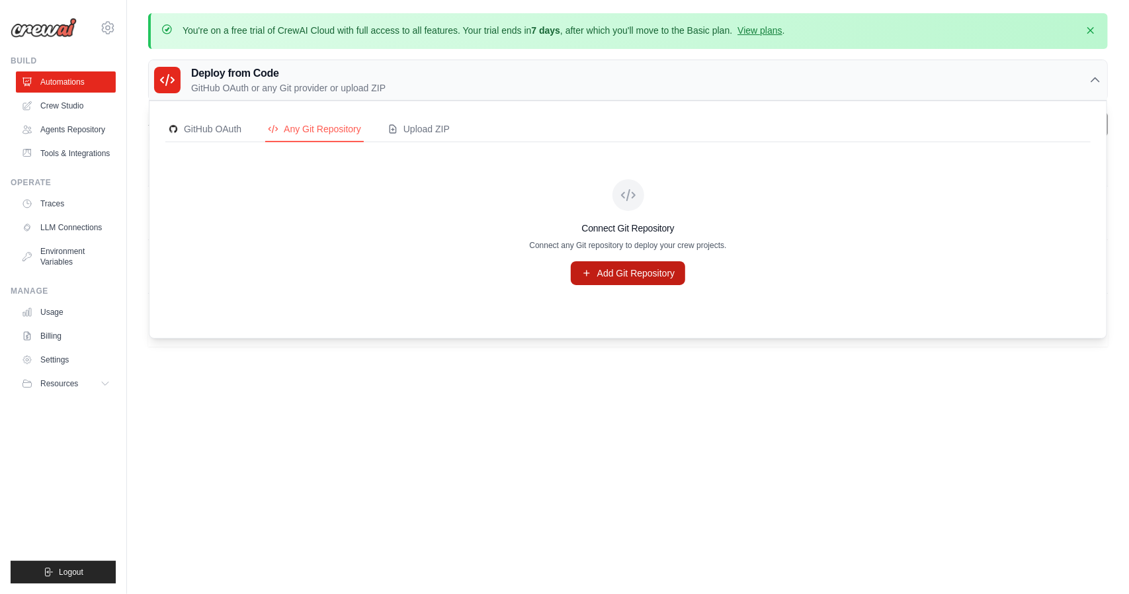
click at [650, 273] on link "Add Git Repository" at bounding box center [628, 273] width 115 height 24
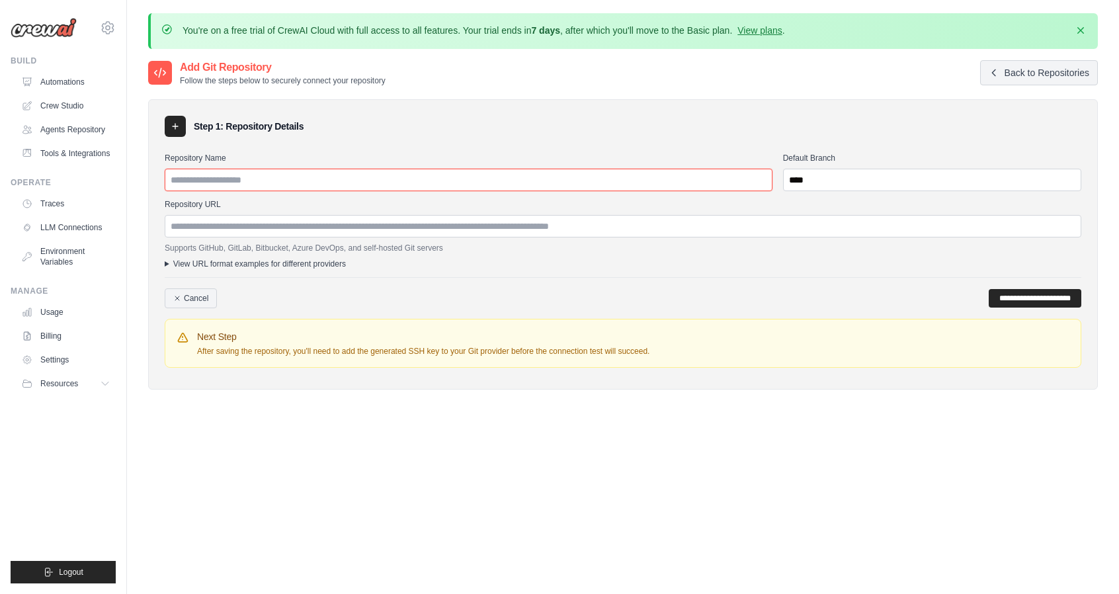
click at [445, 185] on input "Repository Name" at bounding box center [469, 180] width 608 height 22
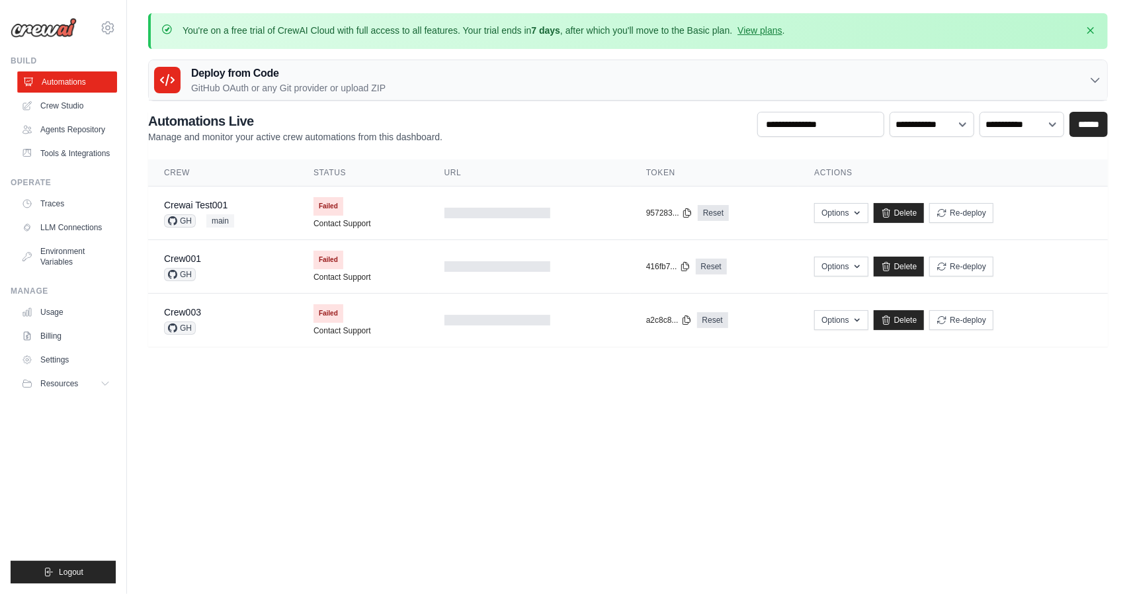
click at [78, 82] on link "Automations" at bounding box center [67, 81] width 100 height 21
click at [938, 116] on select "**********" at bounding box center [932, 124] width 85 height 24
click at [826, 443] on body "lwjen17@gmail.com Settings Build Automations" at bounding box center [564, 297] width 1129 height 594
click at [825, 130] on input "text" at bounding box center [820, 124] width 127 height 25
click at [687, 118] on div "**********" at bounding box center [628, 128] width 960 height 32
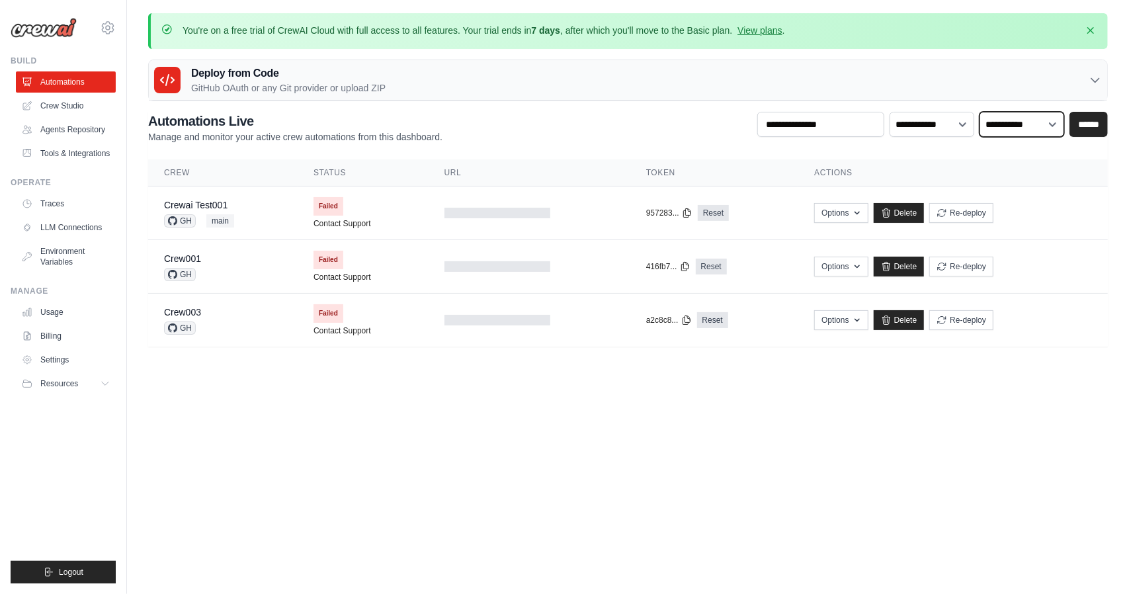
click at [1028, 125] on select "**********" at bounding box center [1022, 124] width 85 height 24
select select "******"
click at [980, 112] on select "**********" at bounding box center [1022, 124] width 85 height 24
click at [1089, 125] on input "******" at bounding box center [1089, 124] width 38 height 25
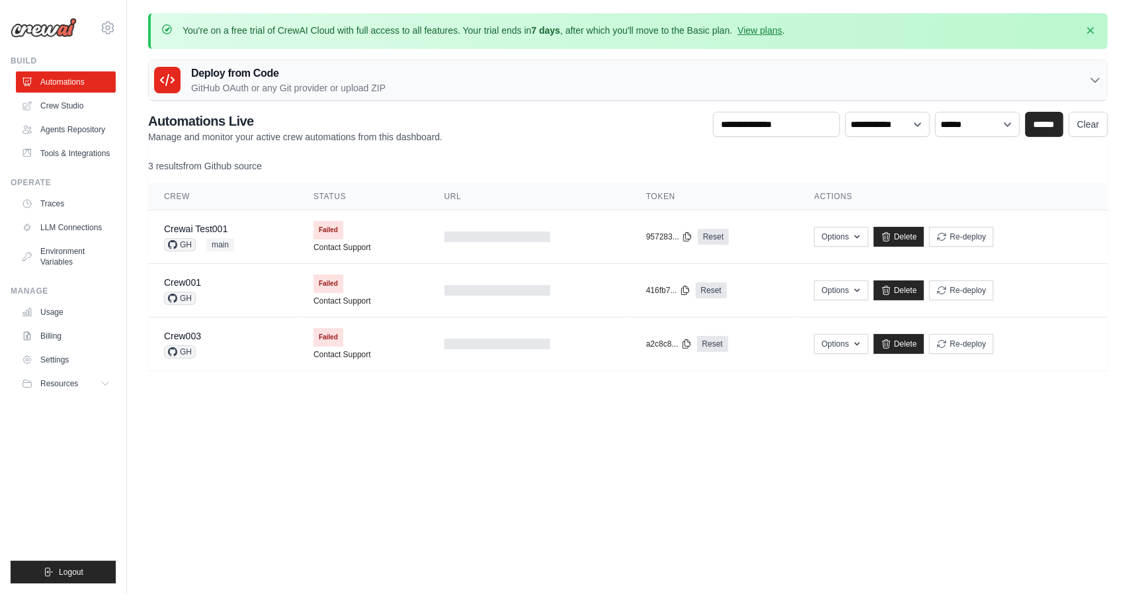
click at [363, 87] on p "GitHub OAuth or any Git provider or upload ZIP" at bounding box center [288, 87] width 194 height 13
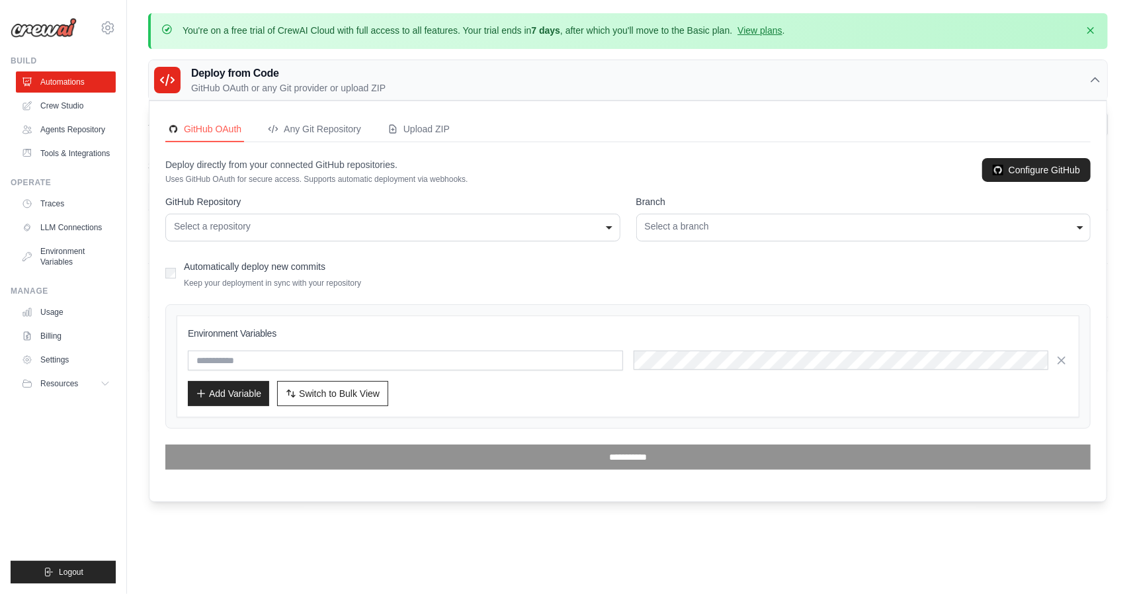
click at [363, 87] on p "GitHub OAuth or any Git provider or upload ZIP" at bounding box center [288, 87] width 194 height 13
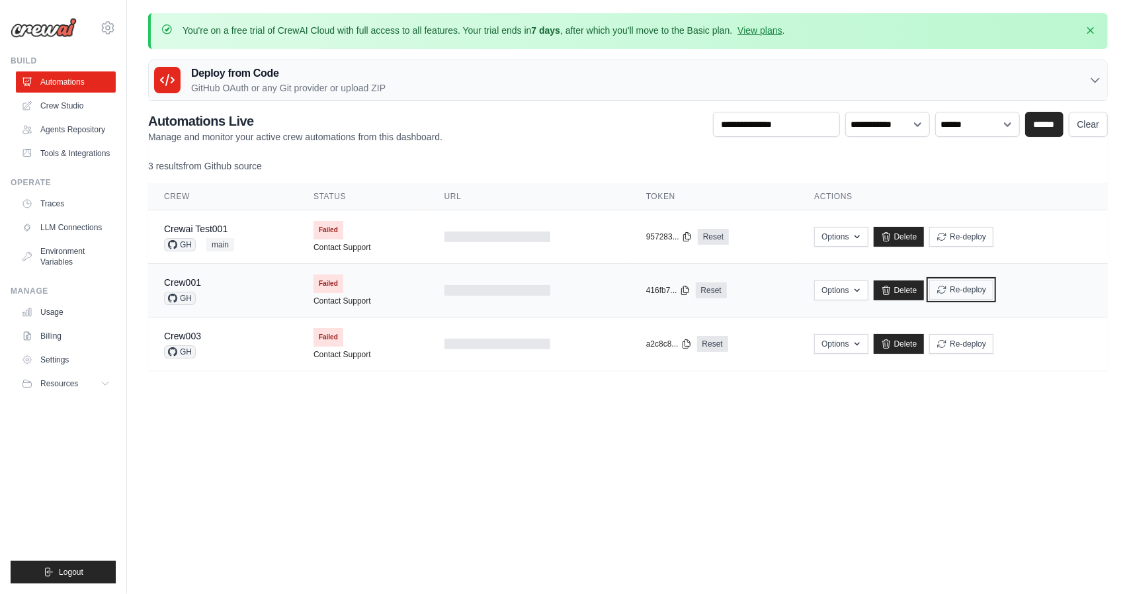
click at [964, 290] on button "Re-deploy" at bounding box center [961, 290] width 64 height 20
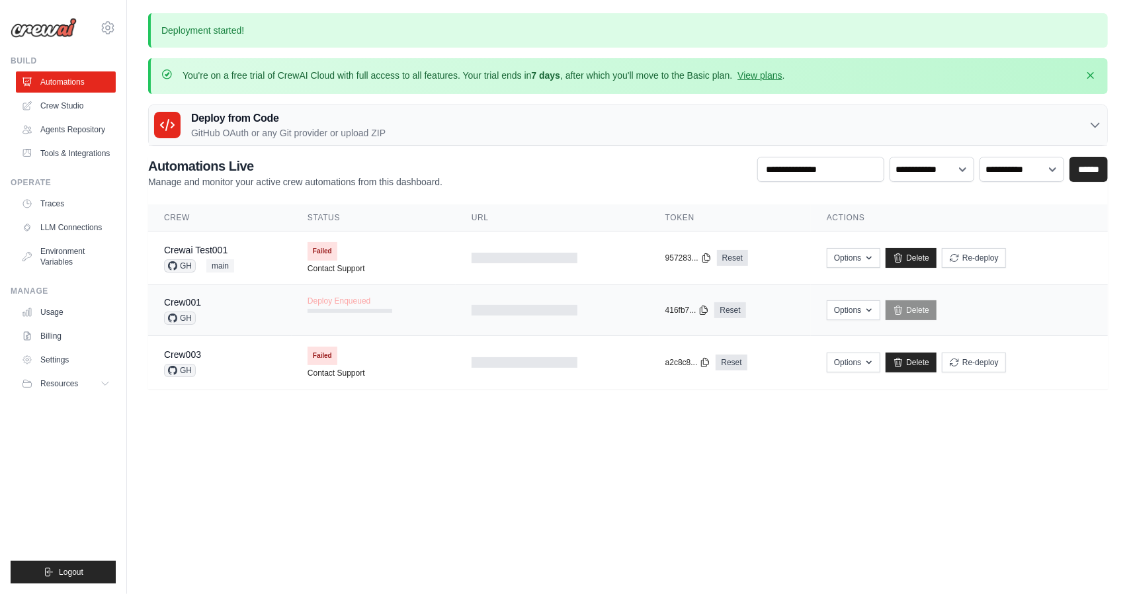
click at [360, 302] on span "Deploy Enqueued" at bounding box center [339, 301] width 63 height 11
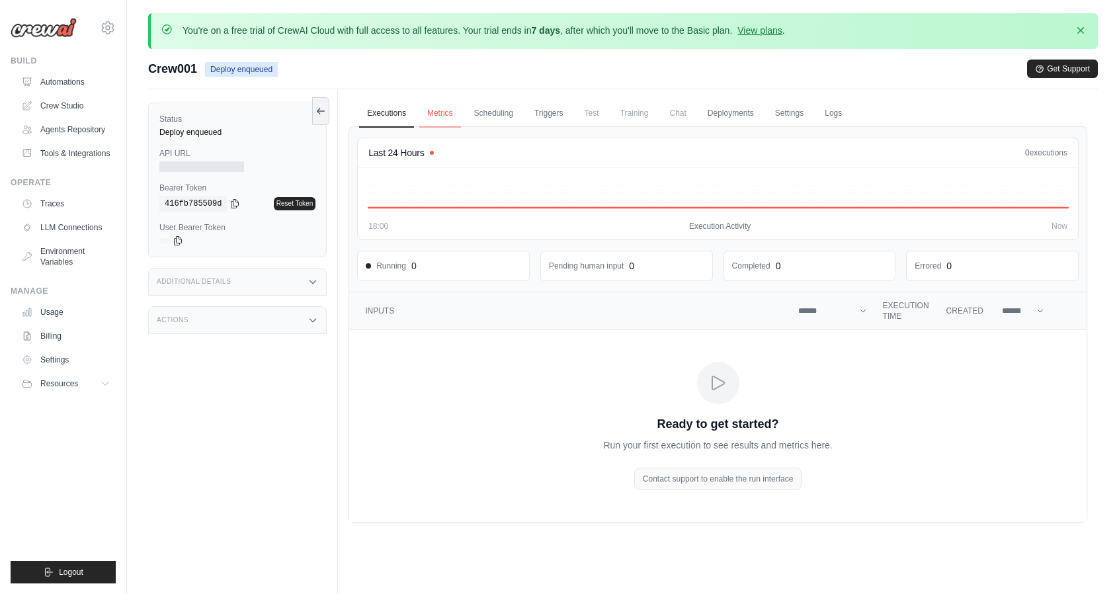
click at [446, 118] on link "Metrics" at bounding box center [440, 114] width 42 height 28
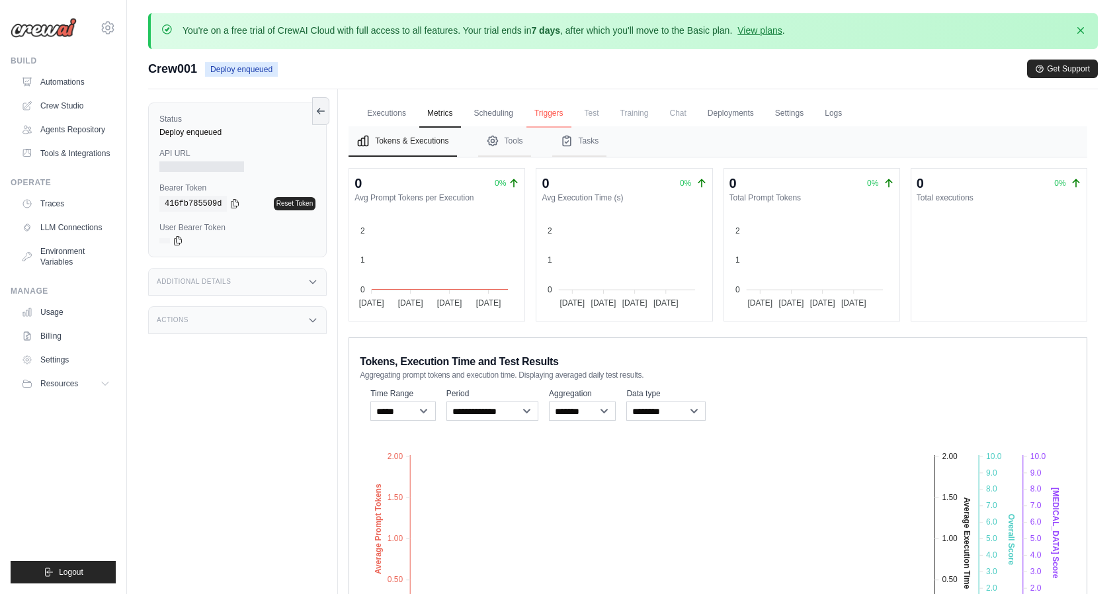
click at [559, 120] on link "Triggers" at bounding box center [549, 114] width 45 height 28
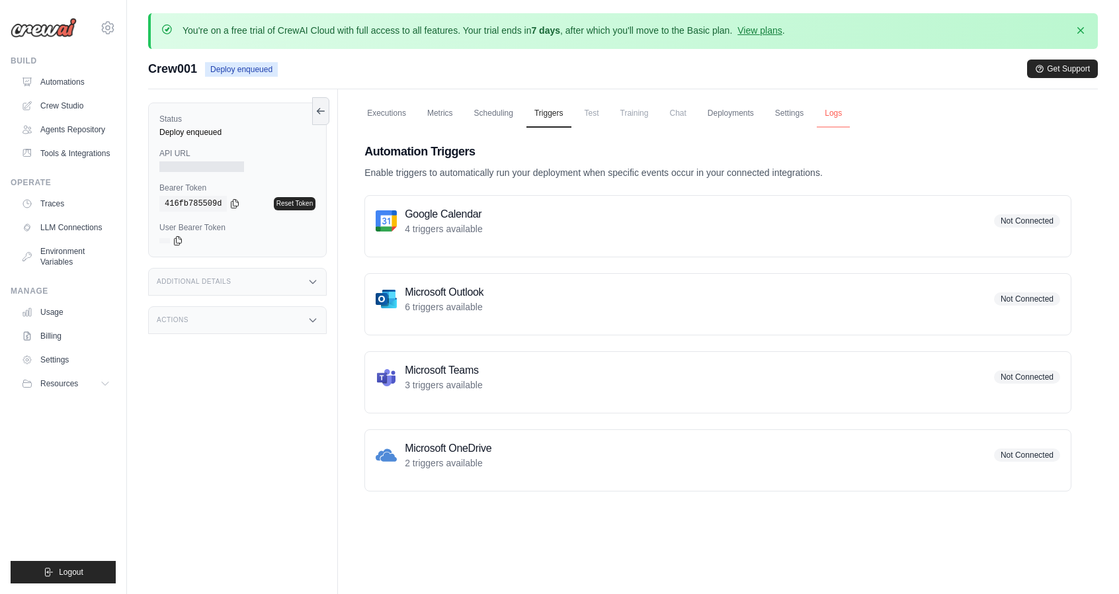
click at [830, 117] on link "Logs" at bounding box center [833, 114] width 33 height 28
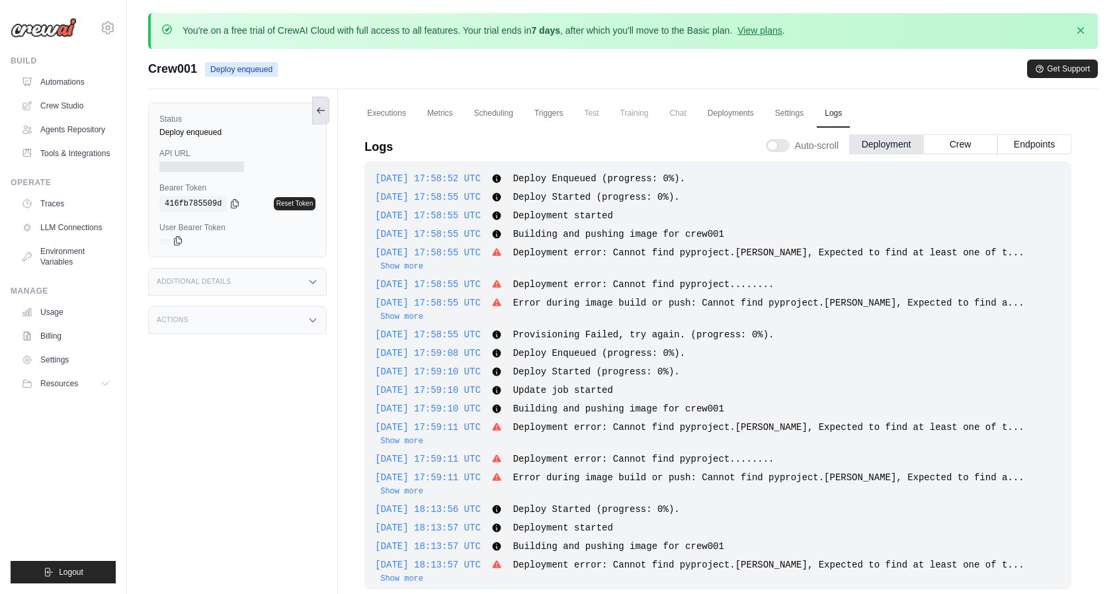
click at [323, 104] on button at bounding box center [320, 111] width 17 height 28
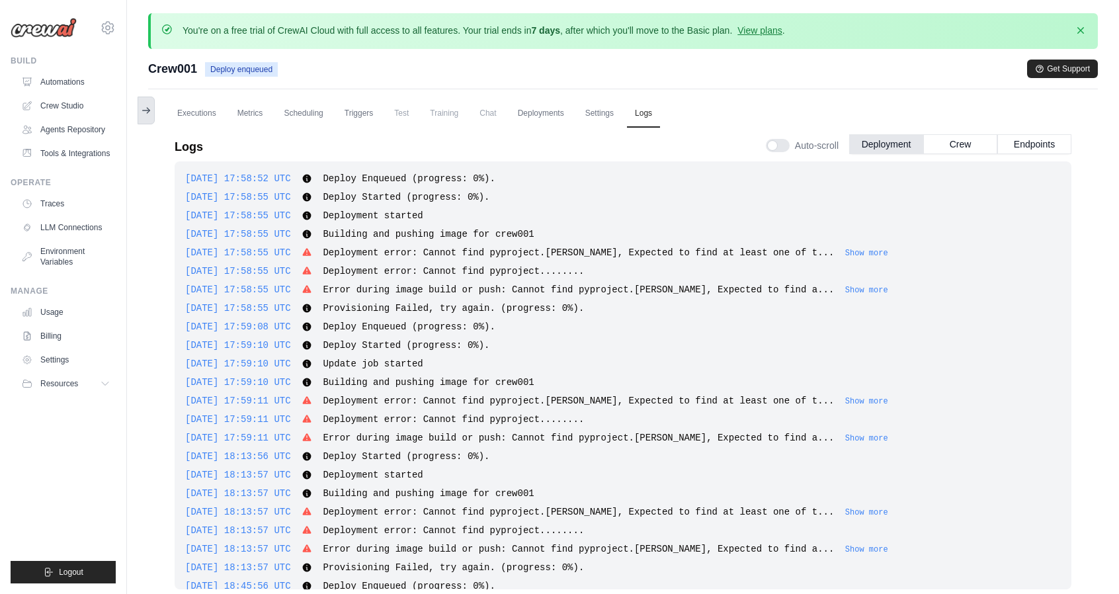
click at [152, 107] on button at bounding box center [146, 111] width 17 height 28
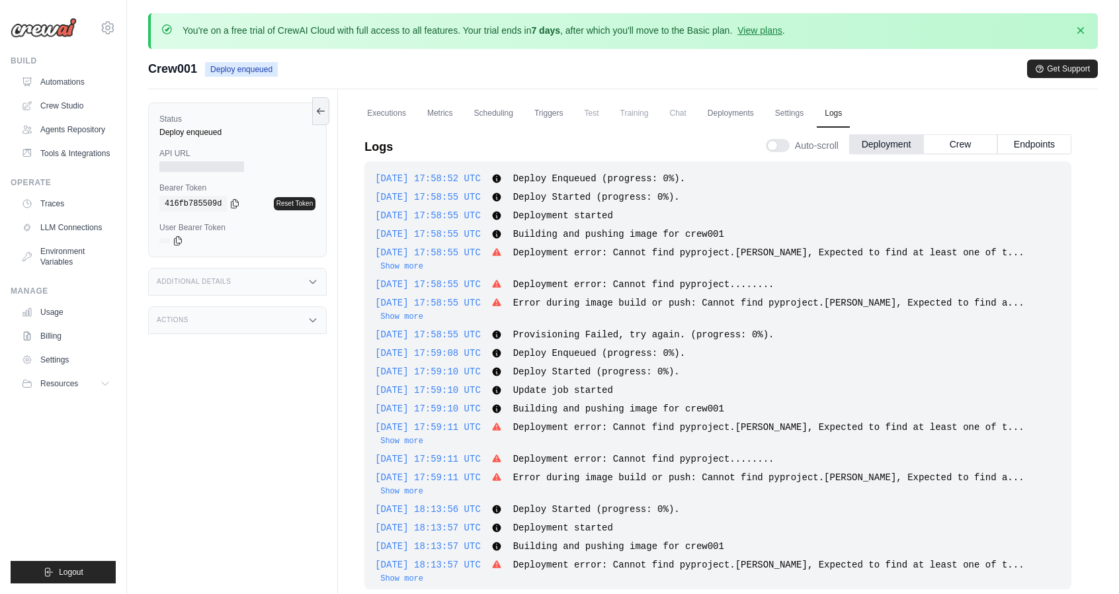
scroll to position [260, 0]
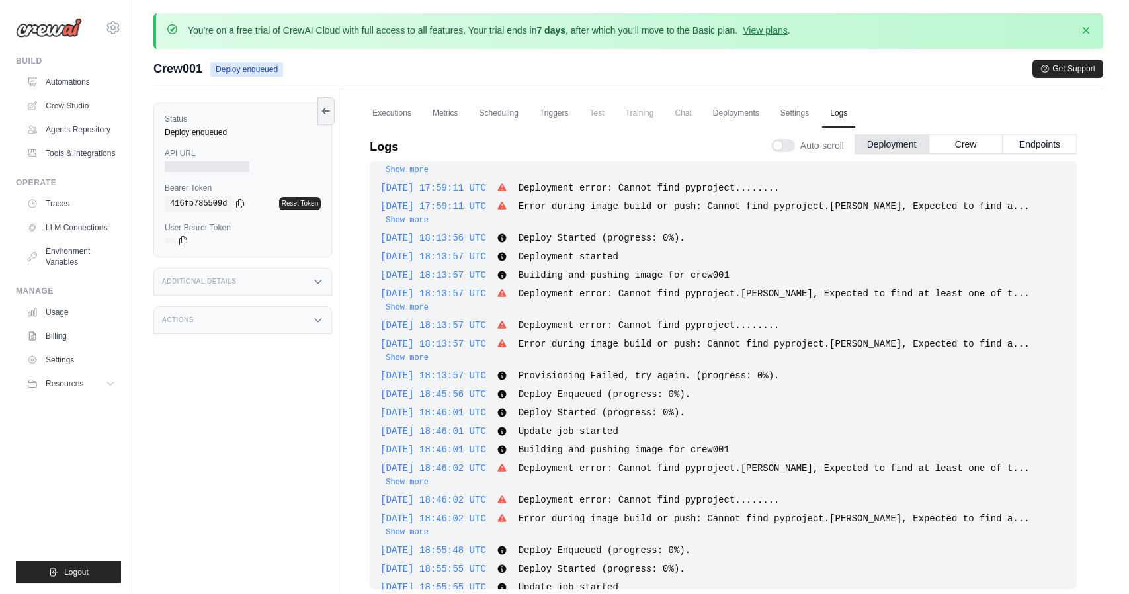
scroll to position [273, 0]
click at [61, 85] on link "Automations" at bounding box center [67, 81] width 100 height 21
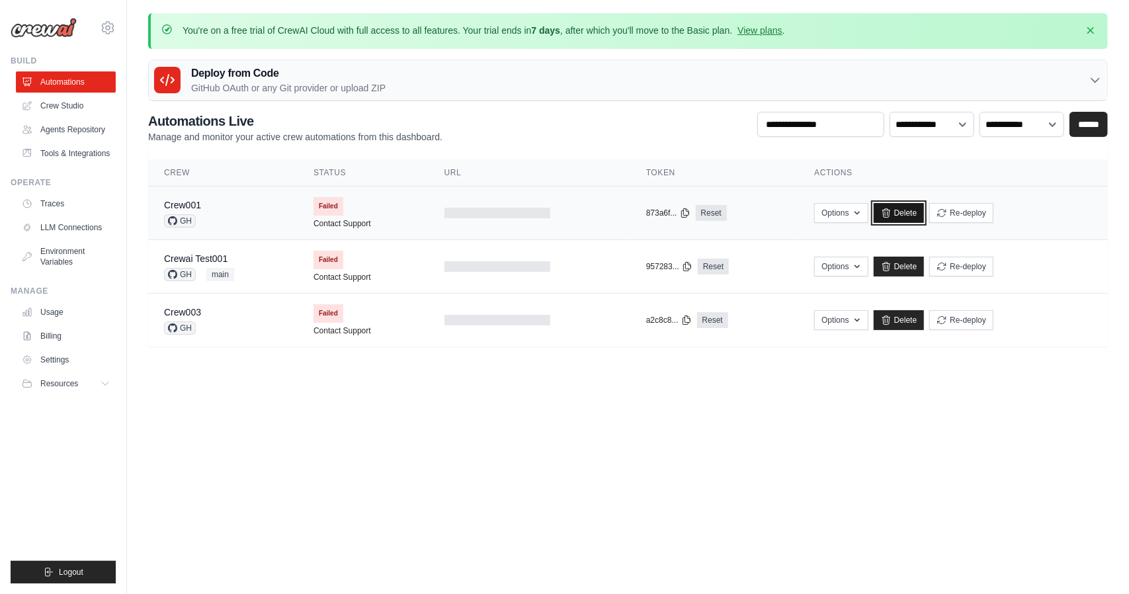
click at [902, 214] on link "Delete" at bounding box center [899, 213] width 51 height 20
click at [894, 259] on link "Delete" at bounding box center [899, 267] width 51 height 20
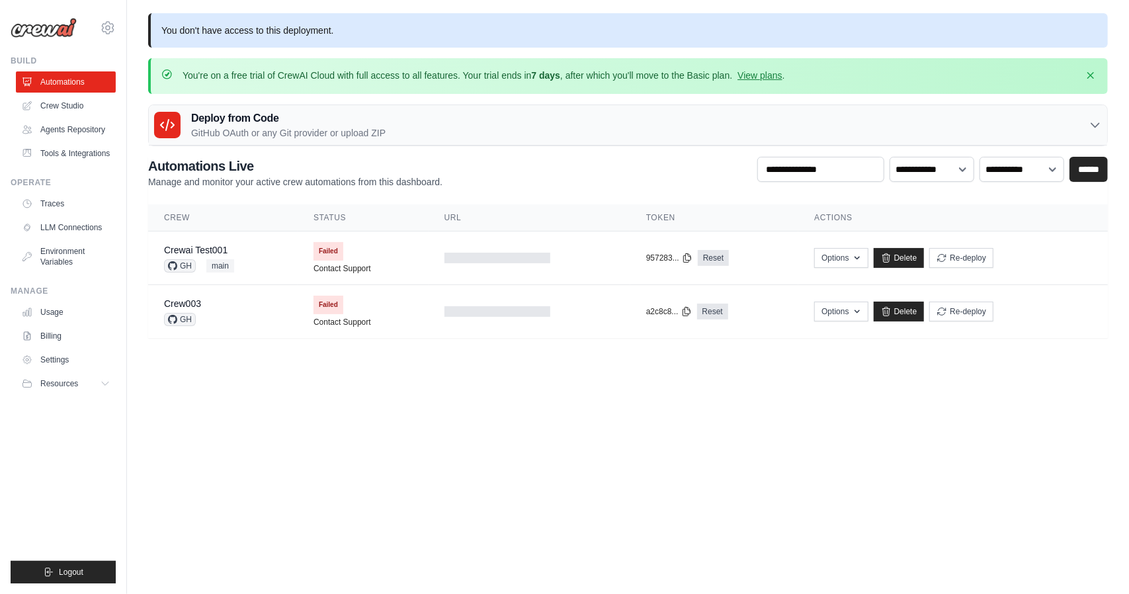
click at [744, 437] on body "[EMAIL_ADDRESS][DOMAIN_NAME] Settings Build Automations" at bounding box center [564, 297] width 1129 height 594
click at [744, 437] on body "lwjen17@gmail.com Settings Build Automations" at bounding box center [564, 297] width 1129 height 594
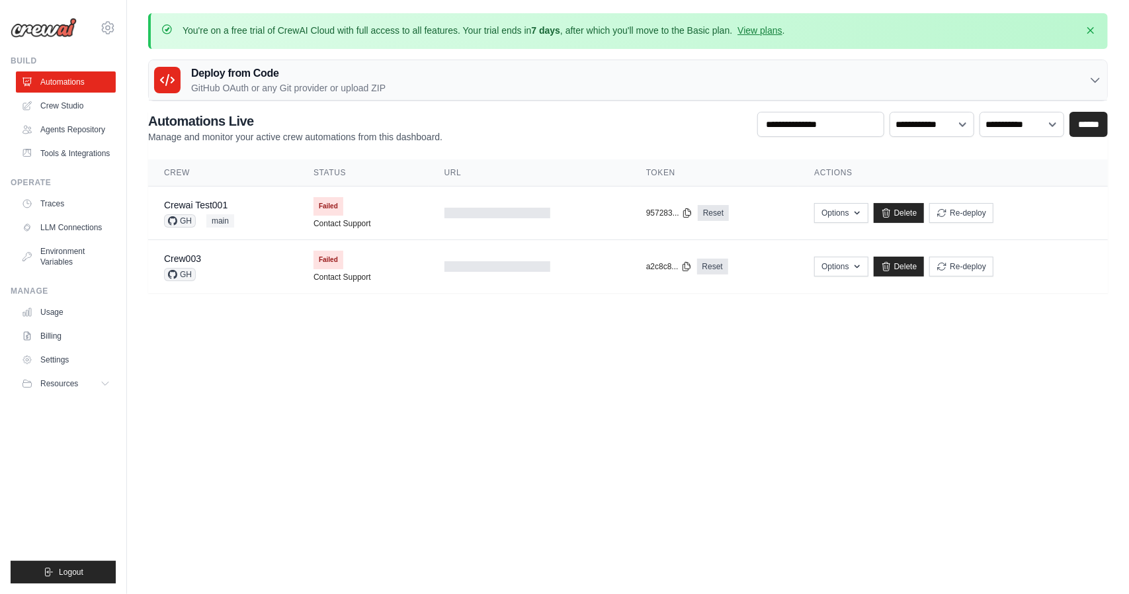
click at [744, 437] on body "[EMAIL_ADDRESS][DOMAIN_NAME] Settings Build Automations" at bounding box center [564, 297] width 1129 height 594
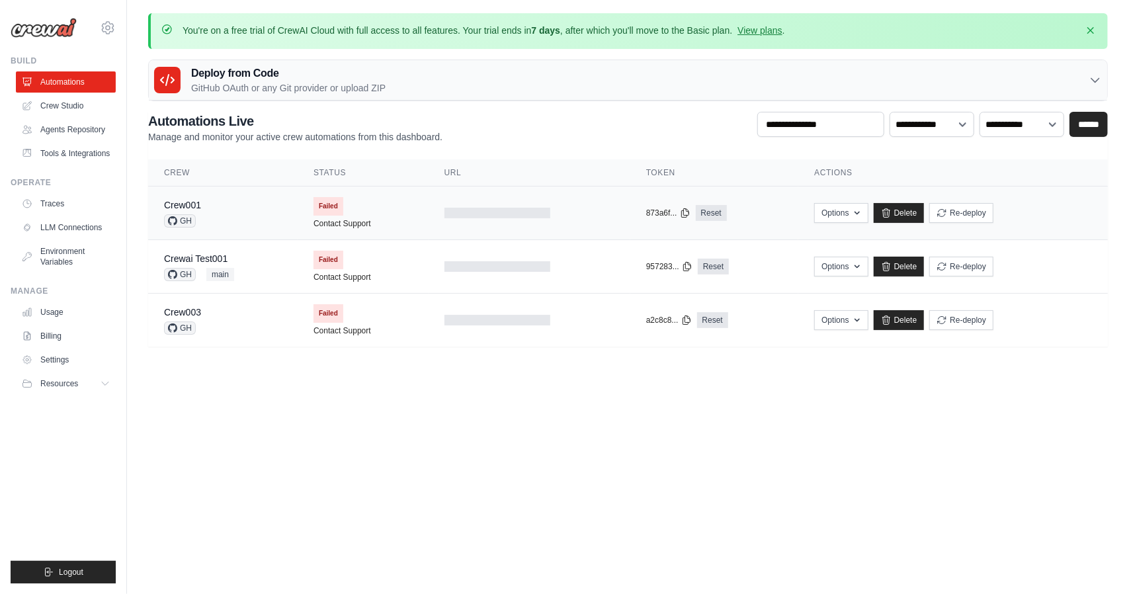
click at [342, 212] on span "Failed" at bounding box center [329, 206] width 30 height 19
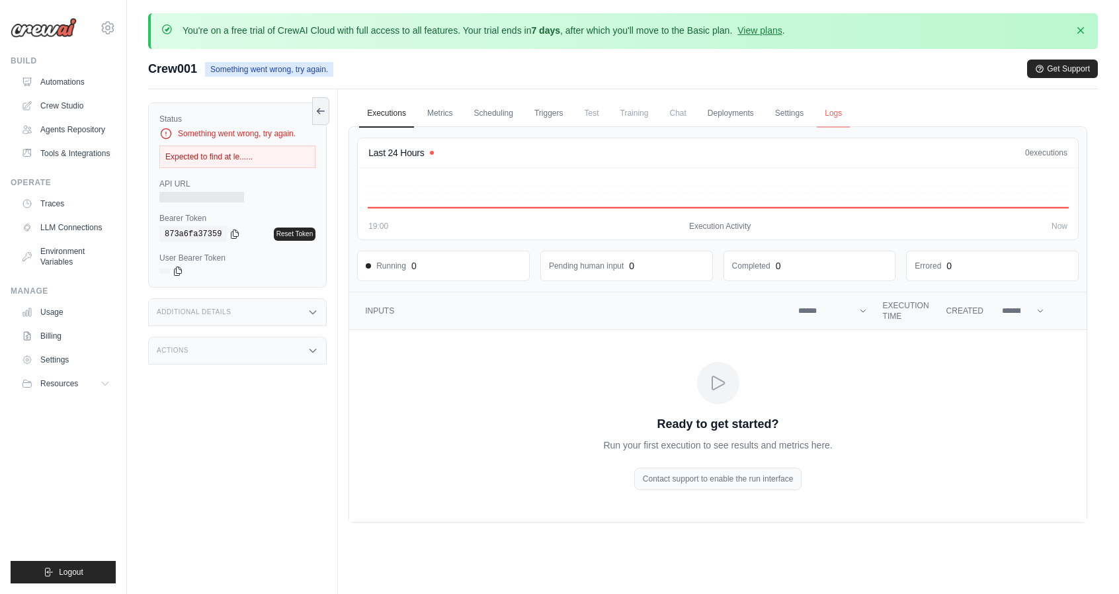
click at [827, 112] on link "Logs" at bounding box center [833, 114] width 33 height 28
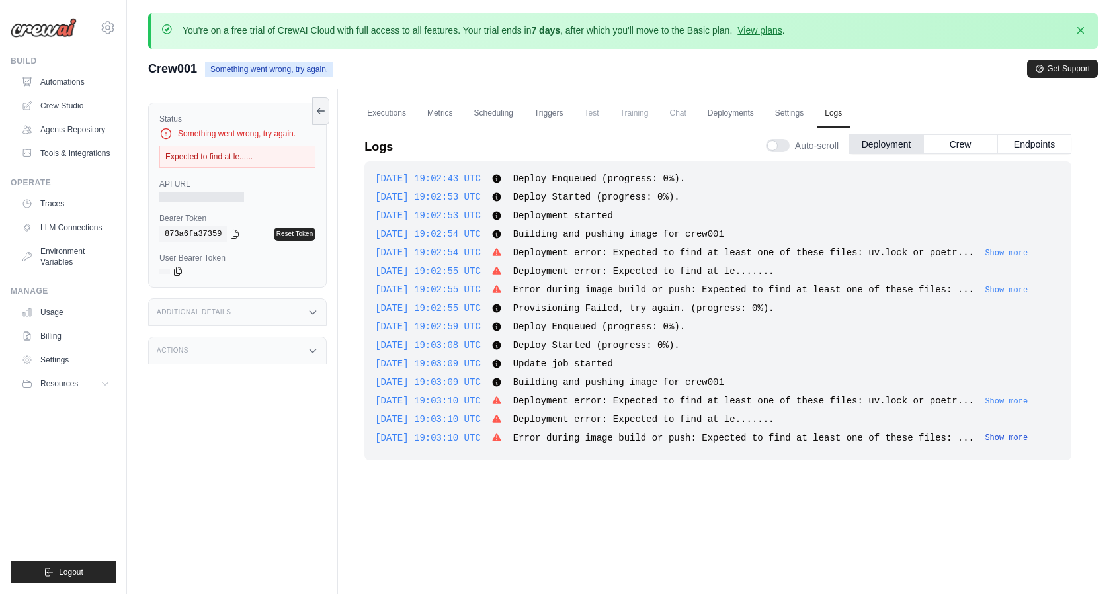
click at [985, 436] on button "Show more" at bounding box center [1006, 438] width 43 height 11
click at [985, 399] on button "Show more" at bounding box center [1006, 401] width 43 height 11
click at [985, 286] on button "Show more" at bounding box center [1006, 289] width 43 height 11
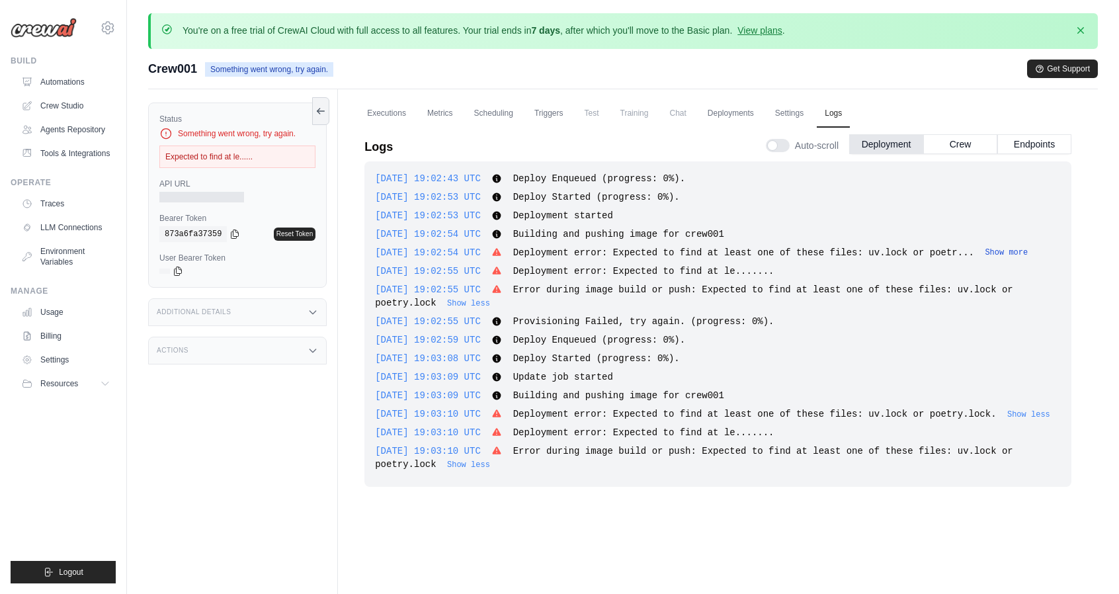
click at [987, 255] on button "Show more" at bounding box center [1006, 252] width 43 height 11
drag, startPoint x: 963, startPoint y: 250, endPoint x: 850, endPoint y: 255, distance: 113.2
click at [850, 255] on span "Deployment error: Expected to find at least one of these files: uv.lock or poet…" at bounding box center [755, 252] width 484 height 11
click at [815, 234] on div "2025-10-14 19:02:54 UTC Building and pushing image for crew001 Show more Show l…" at bounding box center [718, 234] width 686 height 13
click at [76, 83] on link "Automations" at bounding box center [67, 81] width 100 height 21
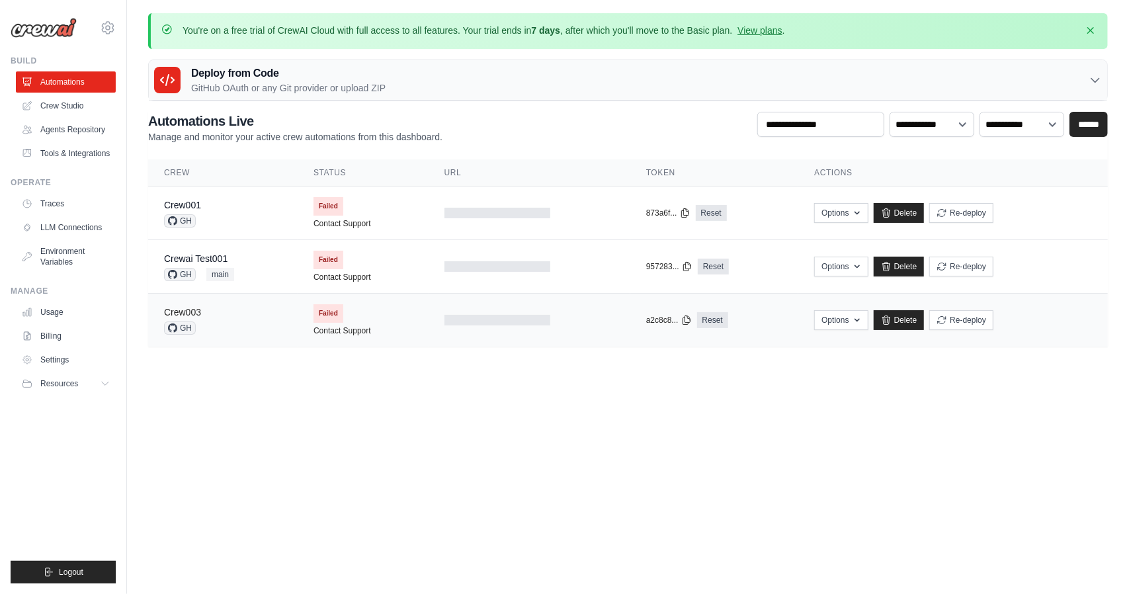
click at [194, 311] on link "Crew003" at bounding box center [182, 312] width 37 height 11
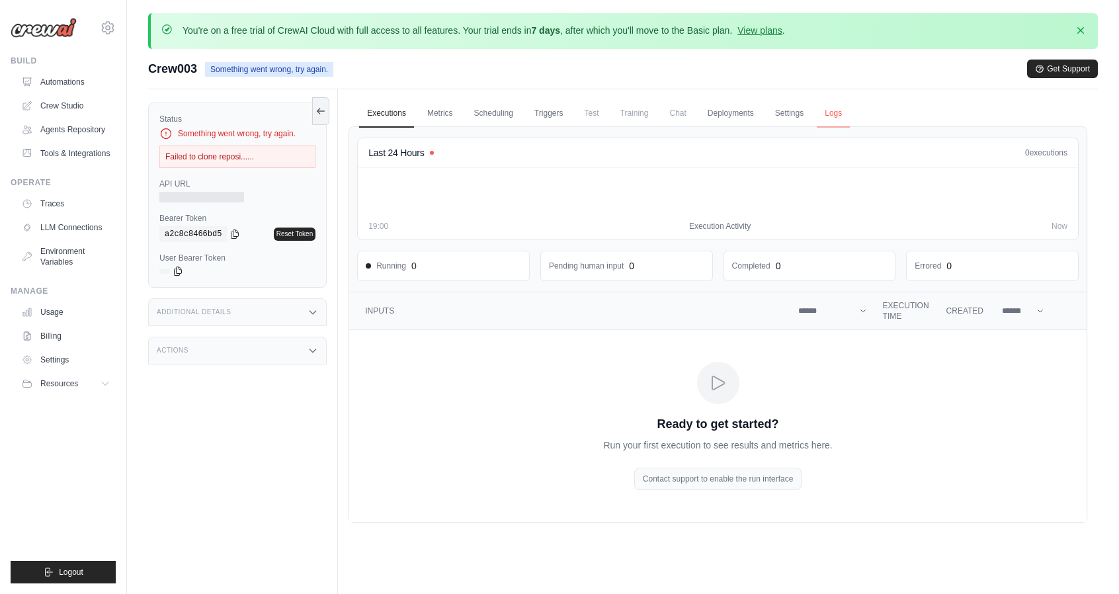
click at [832, 114] on link "Logs" at bounding box center [833, 114] width 33 height 28
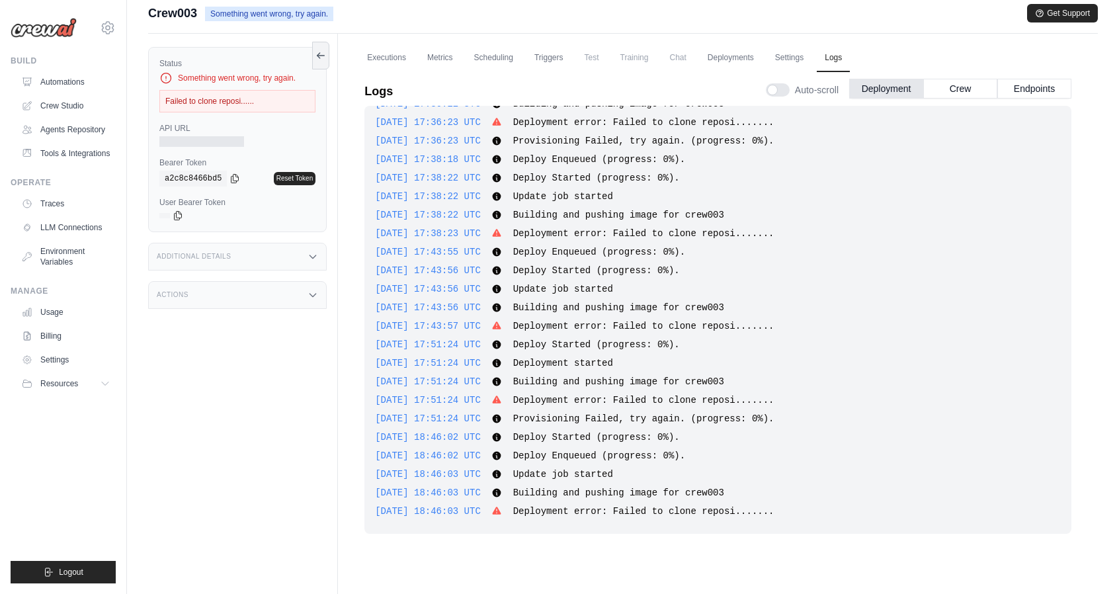
scroll to position [66, 0]
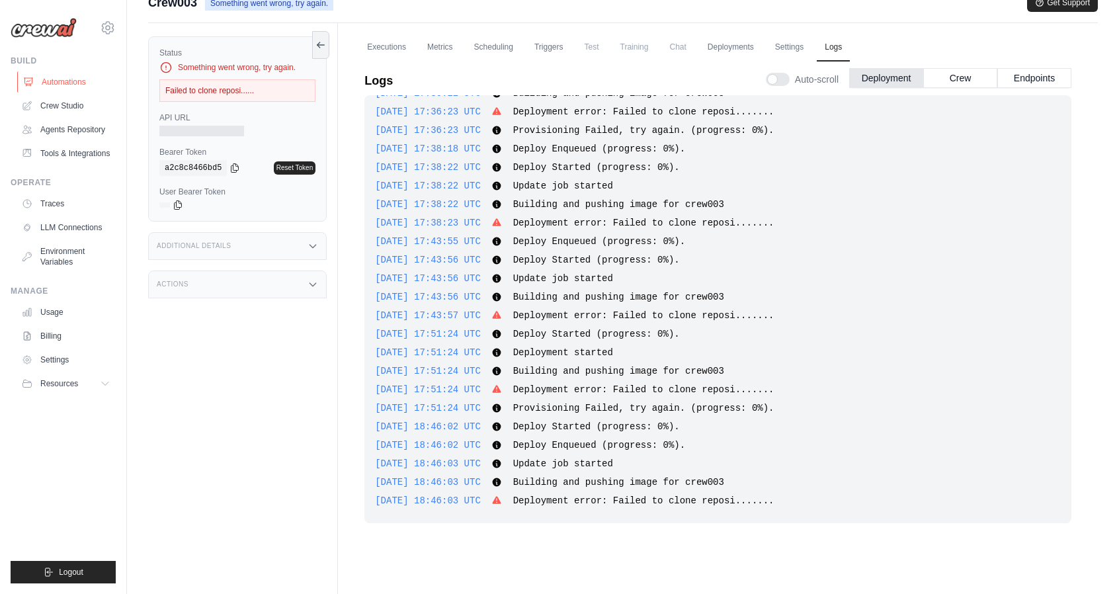
click at [84, 85] on link "Automations" at bounding box center [67, 81] width 100 height 21
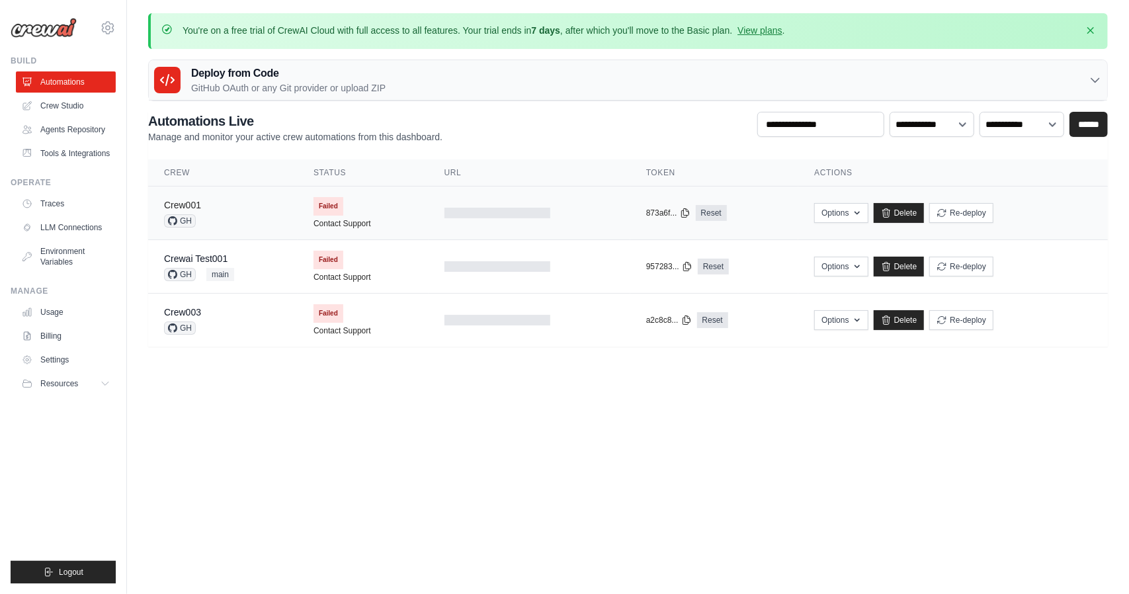
click at [191, 206] on link "Crew001" at bounding box center [182, 205] width 37 height 11
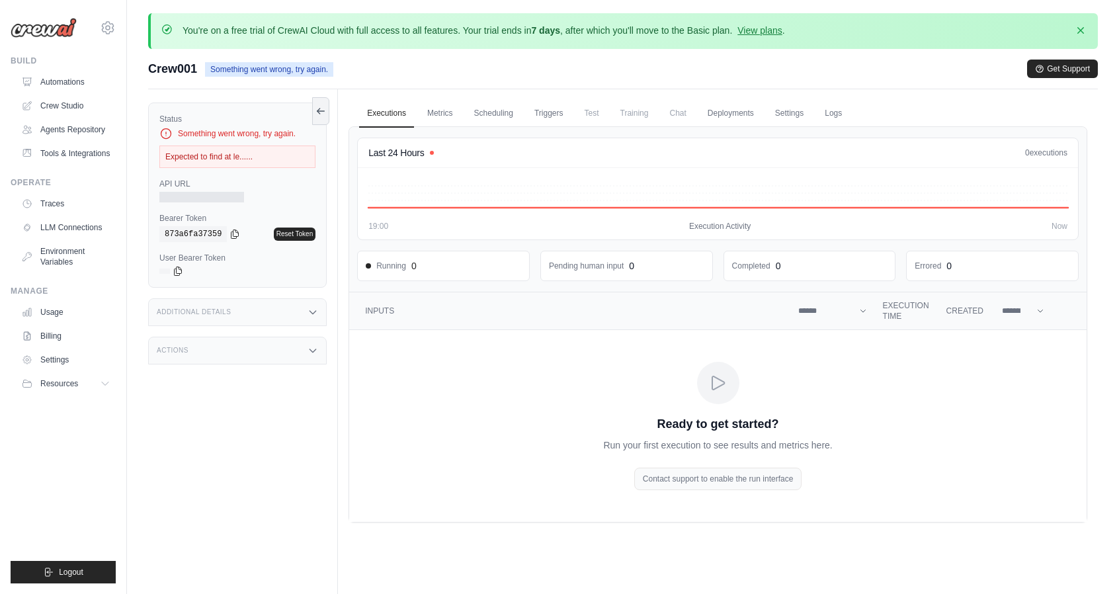
drag, startPoint x: 237, startPoint y: 151, endPoint x: 249, endPoint y: 152, distance: 11.9
click at [237, 152] on div "Expected to find at le......" at bounding box center [237, 157] width 156 height 22
click at [839, 114] on link "Logs" at bounding box center [833, 114] width 33 height 28
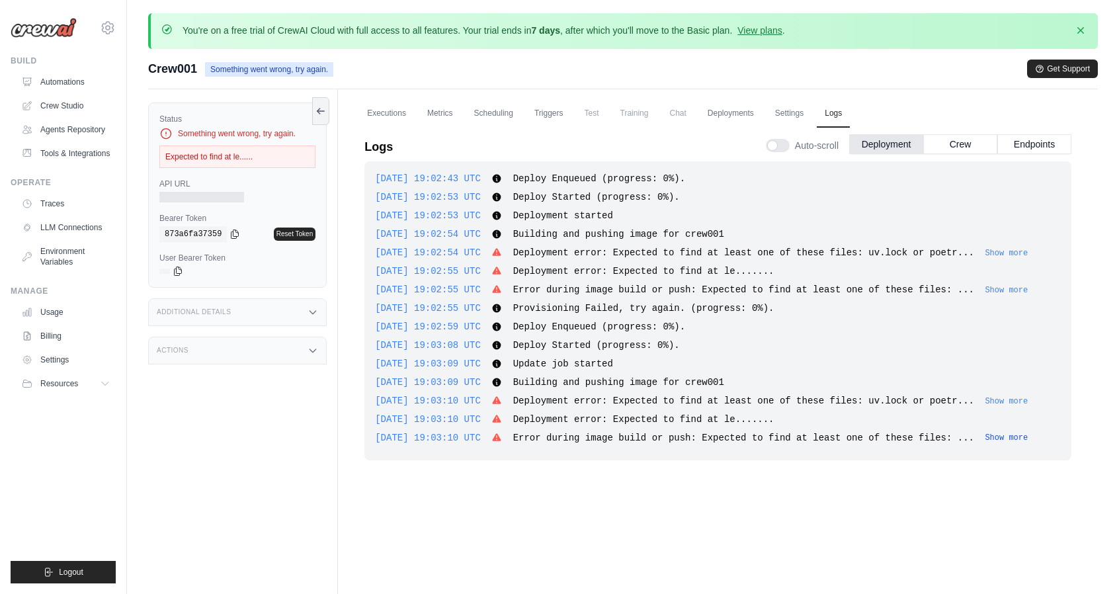
click at [985, 441] on button "Show more" at bounding box center [1006, 438] width 43 height 11
drag, startPoint x: 521, startPoint y: 437, endPoint x: 644, endPoint y: 431, distance: 123.2
click at [621, 452] on div "2025-10-14 19:03:10 UTC Error during image build or push: Expected to find at l…" at bounding box center [718, 444] width 686 height 26
click at [985, 404] on button "Show more" at bounding box center [1006, 401] width 43 height 11
click at [1007, 398] on button "Show less" at bounding box center [1028, 401] width 43 height 11
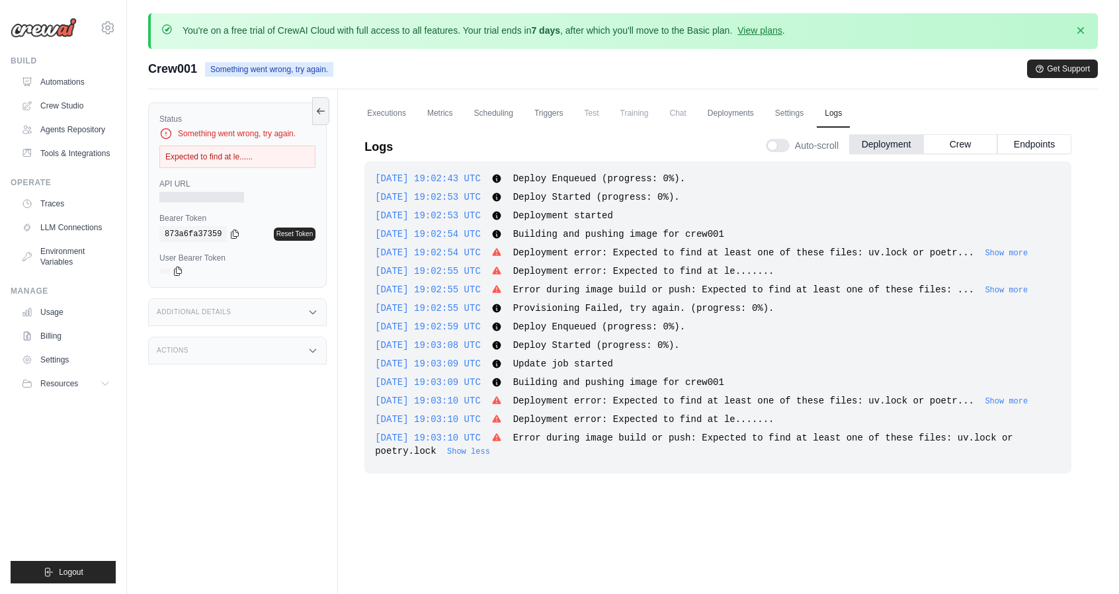
click at [992, 398] on button "Show more" at bounding box center [1006, 401] width 43 height 11
click at [893, 435] on span "Error during image build or push: Expected to find at least one of these files:…" at bounding box center [694, 445] width 638 height 24
click at [525, 439] on span "Error during image build or push: Expected to find at least one of these files:…" at bounding box center [694, 445] width 638 height 24
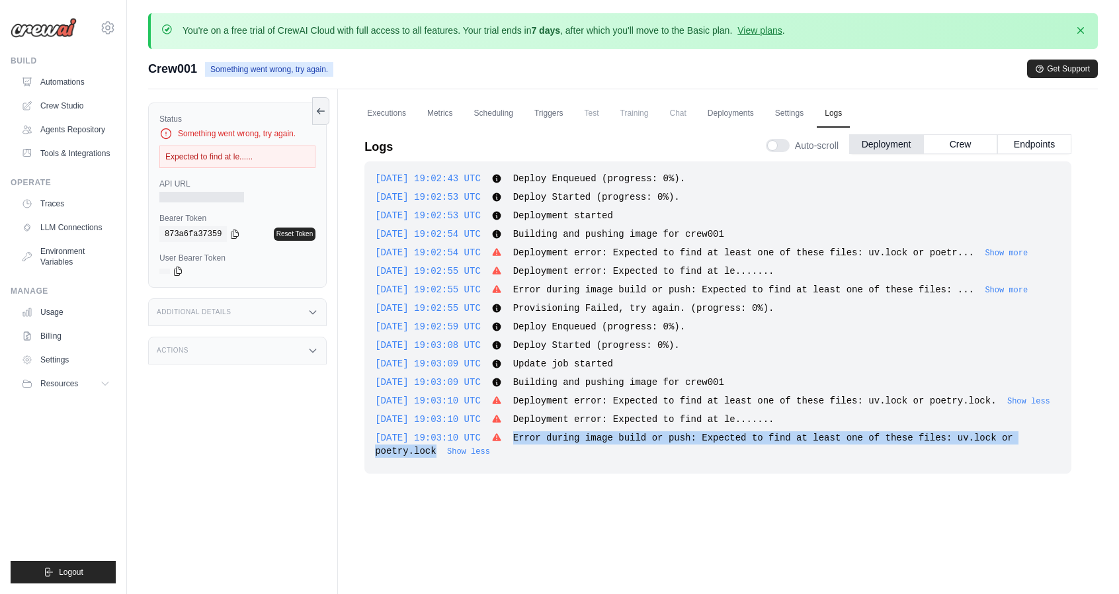
drag, startPoint x: 522, startPoint y: 436, endPoint x: 1041, endPoint y: 435, distance: 519.3
click at [1041, 435] on div "2025-10-14 19:03:10 UTC Error during image build or push: Expected to find at l…" at bounding box center [718, 444] width 686 height 26
copy span "Error during image build or push: Expected to find at least one of these files:…"
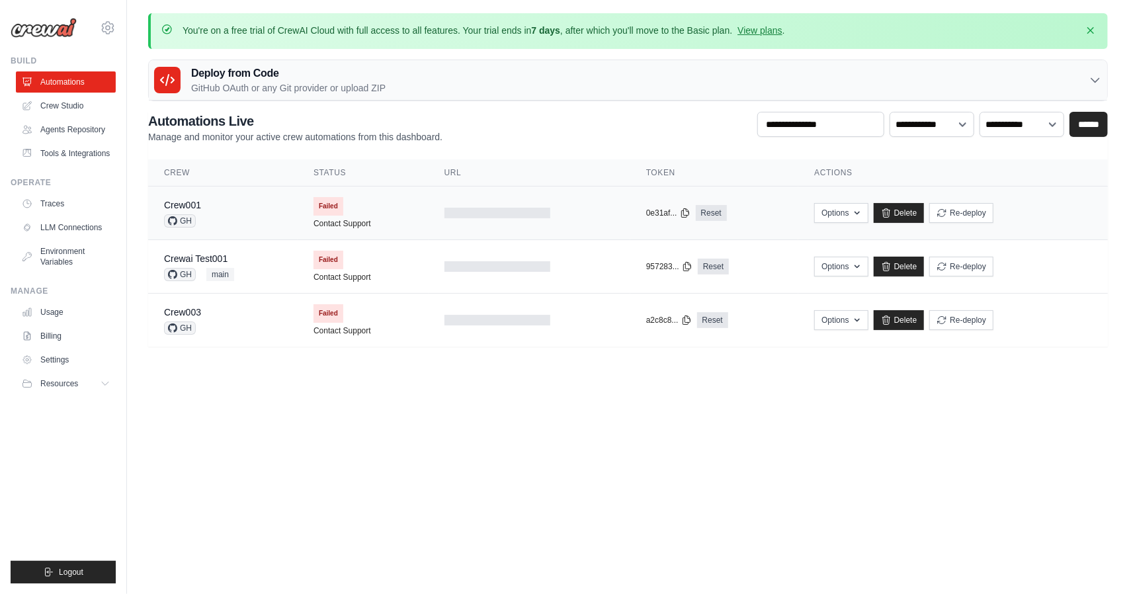
click at [188, 198] on div "Crew001" at bounding box center [182, 204] width 37 height 13
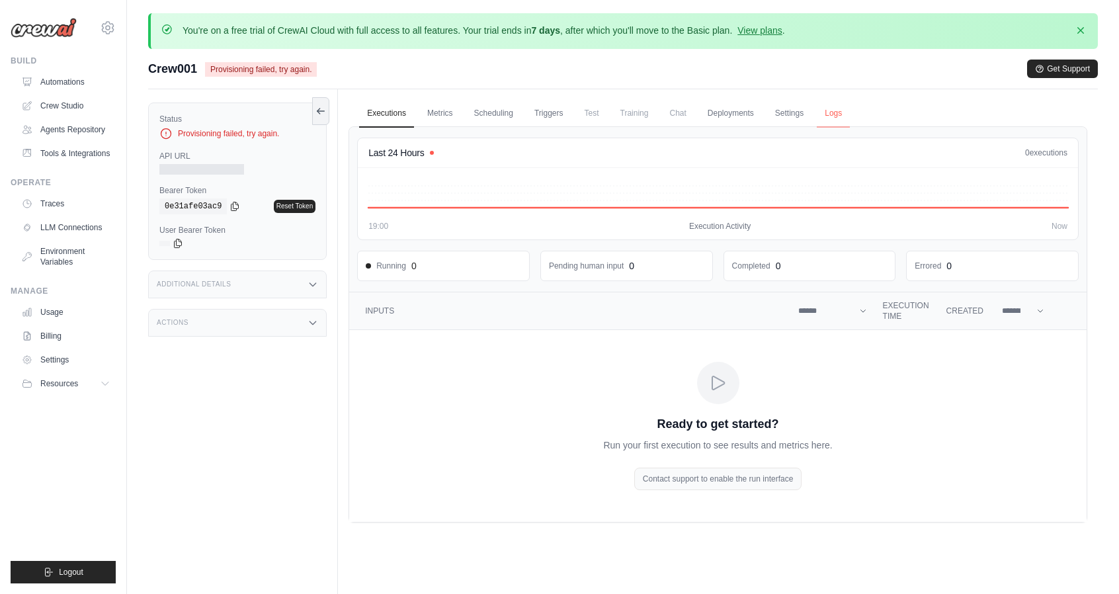
click at [837, 116] on link "Logs" at bounding box center [833, 114] width 33 height 28
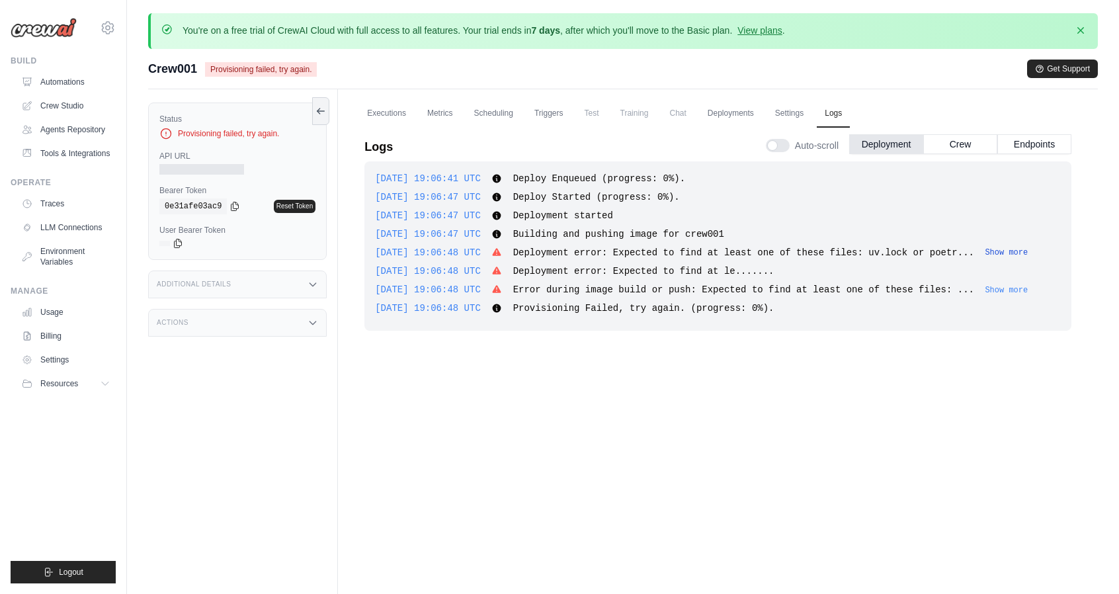
click at [985, 249] on button "Show more" at bounding box center [1006, 252] width 43 height 11
click at [1007, 253] on button "Show less" at bounding box center [1028, 252] width 43 height 11
click at [991, 253] on button "Show more" at bounding box center [1006, 252] width 43 height 11
click at [945, 144] on button "Crew" at bounding box center [960, 144] width 74 height 20
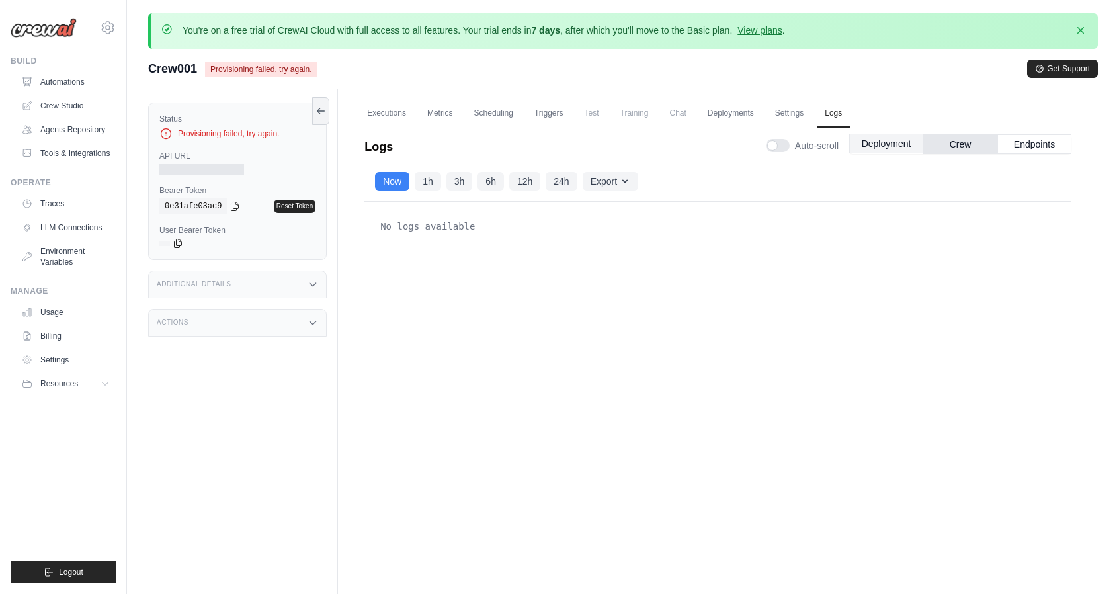
click at [872, 146] on button "Deployment" at bounding box center [886, 144] width 74 height 20
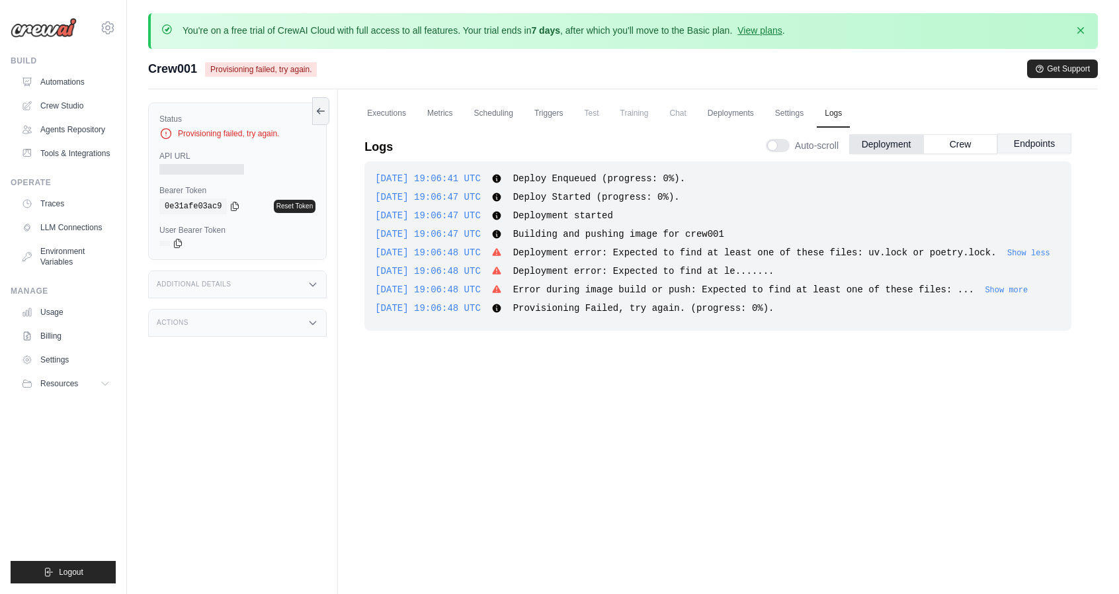
click at [1021, 146] on button "Endpoints" at bounding box center [1035, 144] width 74 height 20
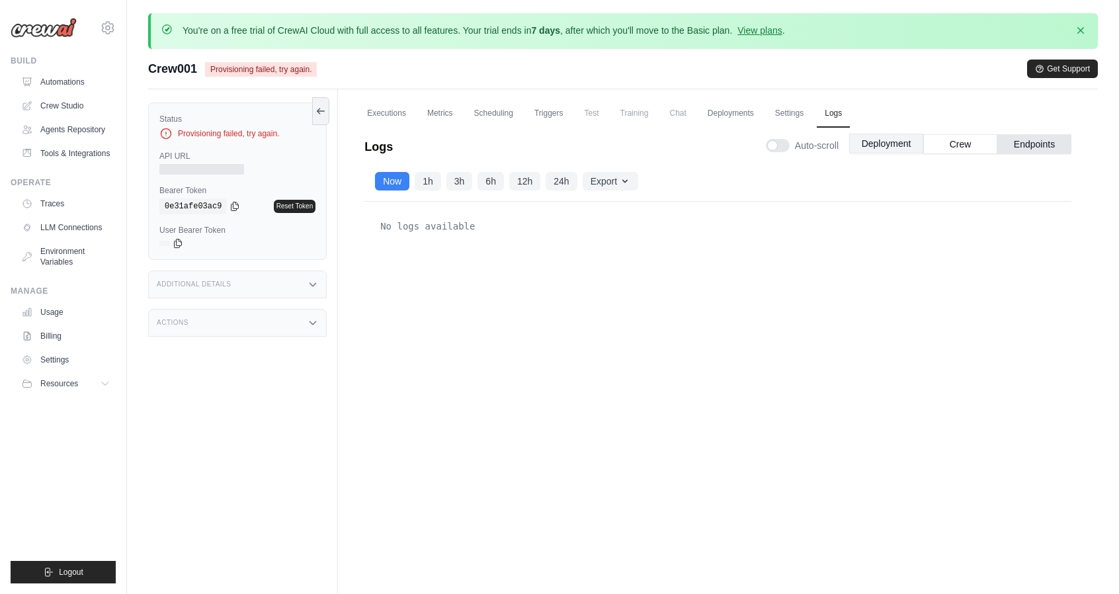
click at [888, 145] on button "Deployment" at bounding box center [886, 144] width 74 height 20
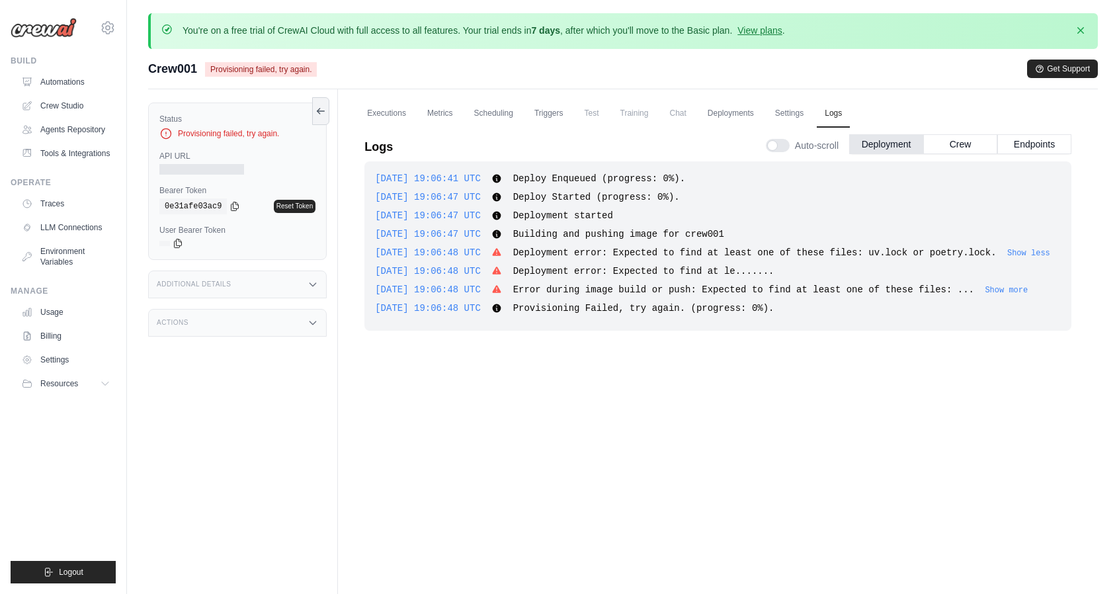
click at [716, 358] on div "2025-10-14 19:06:41 UTC Deploy Enqueued (progress: 0%). Show more Show less 202…" at bounding box center [717, 389] width 707 height 457
click at [712, 396] on div "2025-10-14 19:06:41 UTC Deploy Enqueued (progress: 0%). Show more Show less 202…" at bounding box center [717, 389] width 707 height 457
click at [626, 414] on div "2025-10-14 19:06:41 UTC Deploy Enqueued (progress: 0%). Show more Show less 202…" at bounding box center [717, 389] width 707 height 457
click at [648, 432] on div "2025-10-14 19:06:41 UTC Deploy Enqueued (progress: 0%). Show more Show less 202…" at bounding box center [717, 389] width 707 height 457
